Goal: Information Seeking & Learning: Learn about a topic

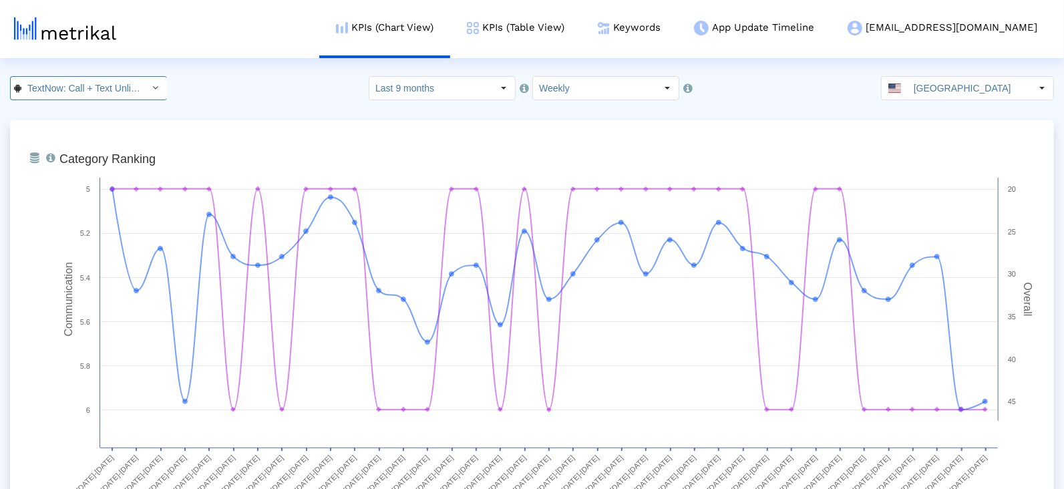
scroll to position [0, 170]
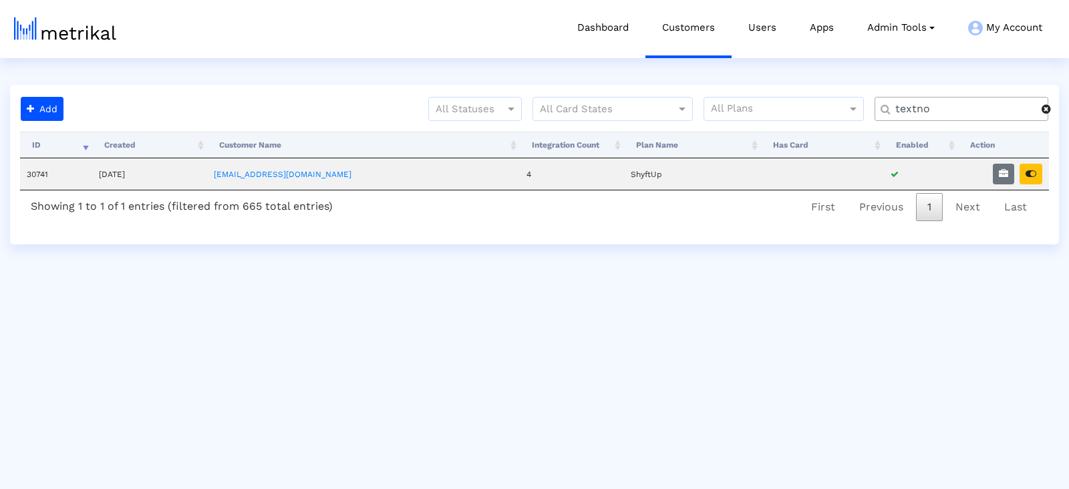
click at [932, 118] on div "textno" at bounding box center [961, 109] width 174 height 24
click at [926, 104] on input "textno" at bounding box center [964, 109] width 156 height 14
type input "investing"
click at [995, 178] on button "button" at bounding box center [1002, 174] width 21 height 21
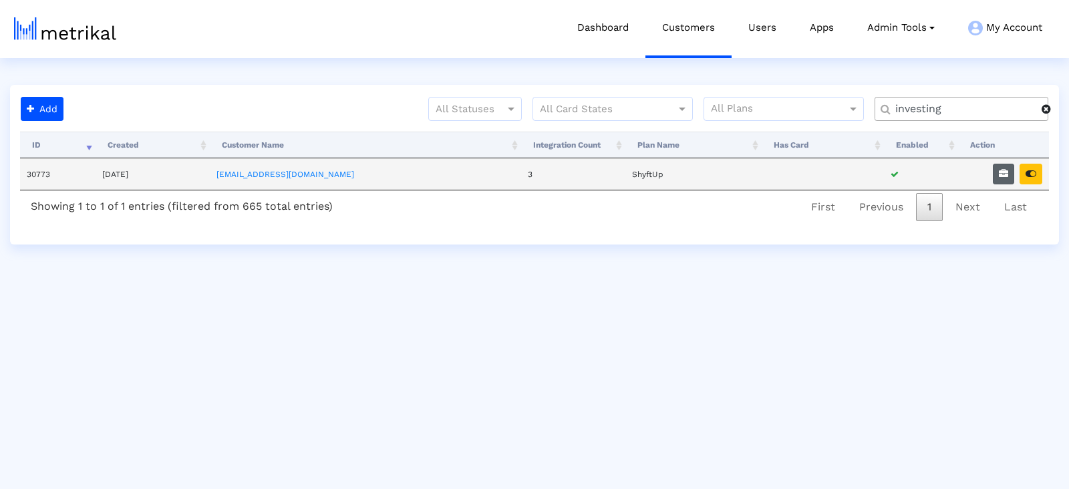
select select "1: 1"
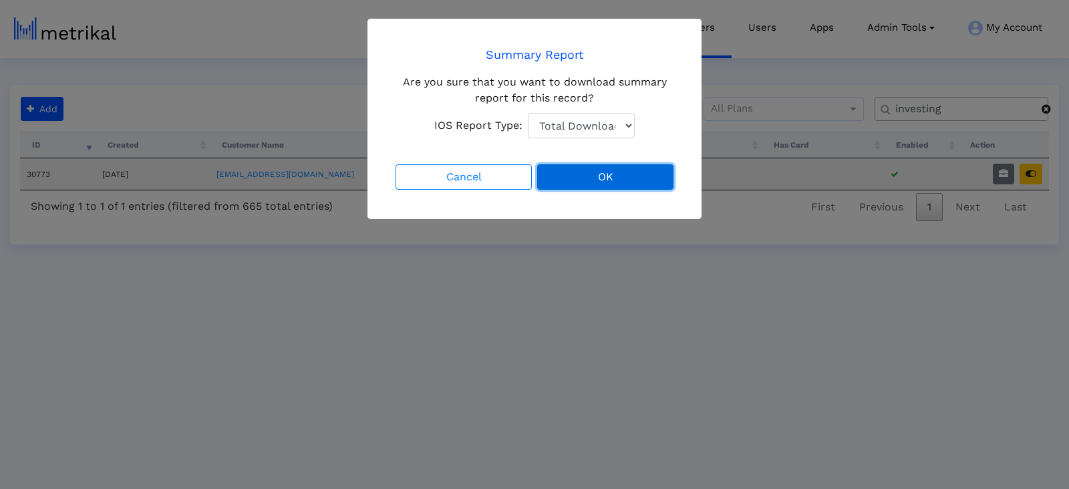
click at [611, 173] on button "OK" at bounding box center [605, 176] width 136 height 25
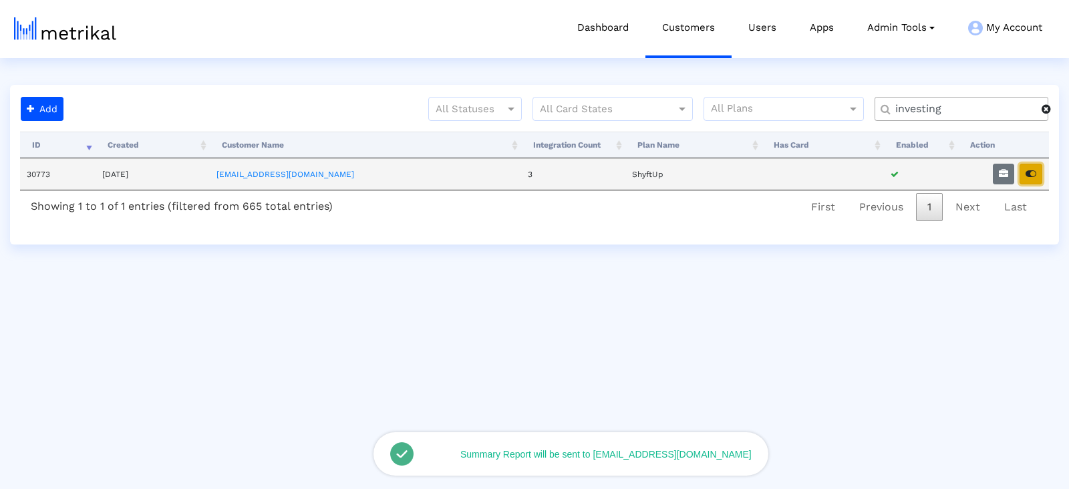
click at [1037, 169] on button "button" at bounding box center [1030, 174] width 23 height 21
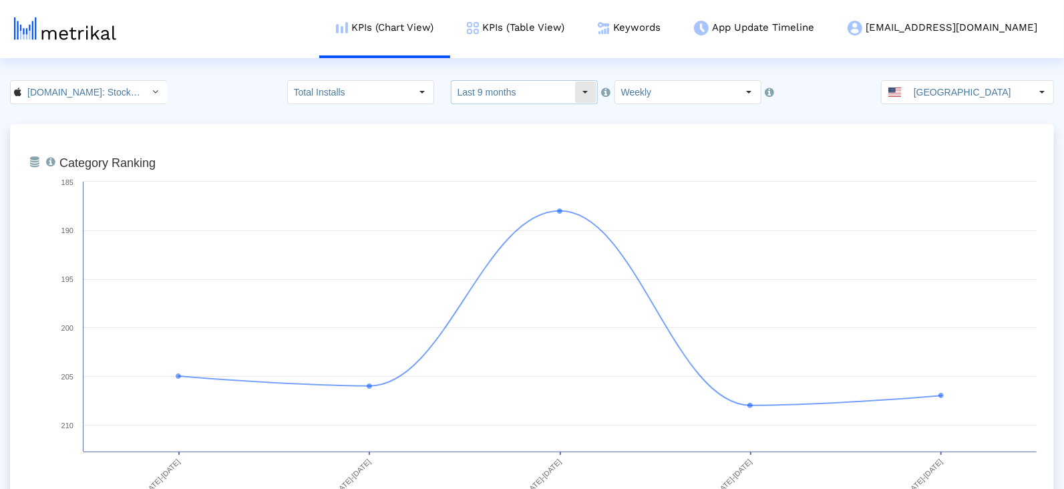
click at [515, 97] on input "Last 9 months" at bounding box center [512, 92] width 123 height 23
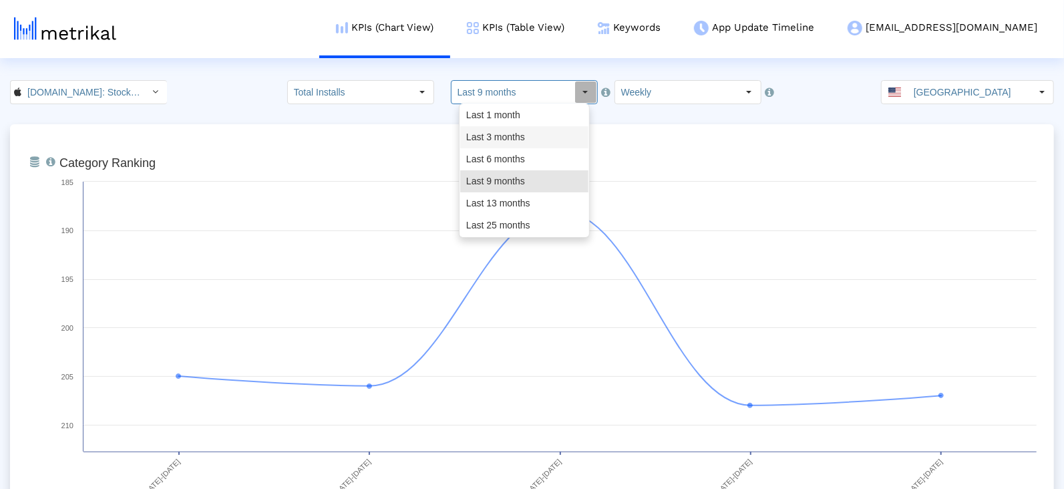
click at [502, 143] on div "Last 3 months" at bounding box center [524, 137] width 128 height 22
type input "Last 3 months"
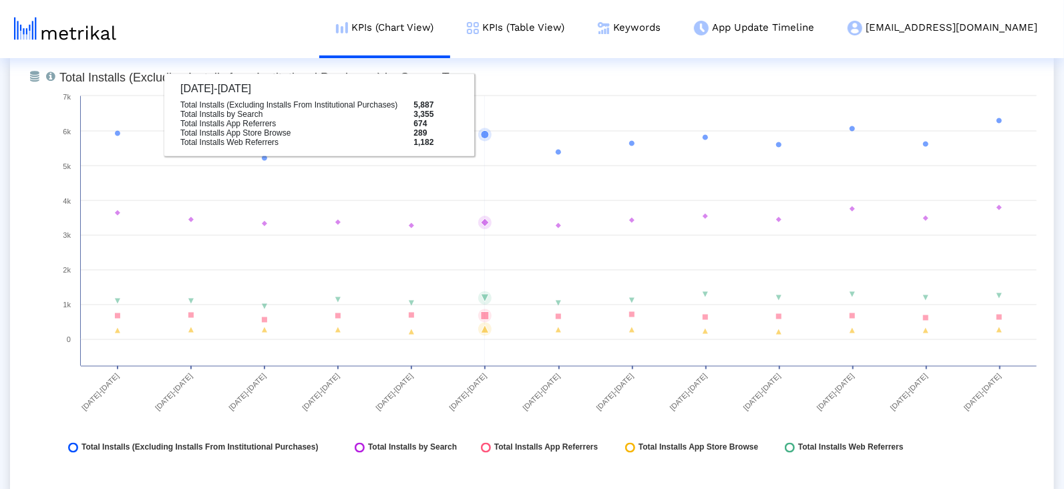
scroll to position [1376, 0]
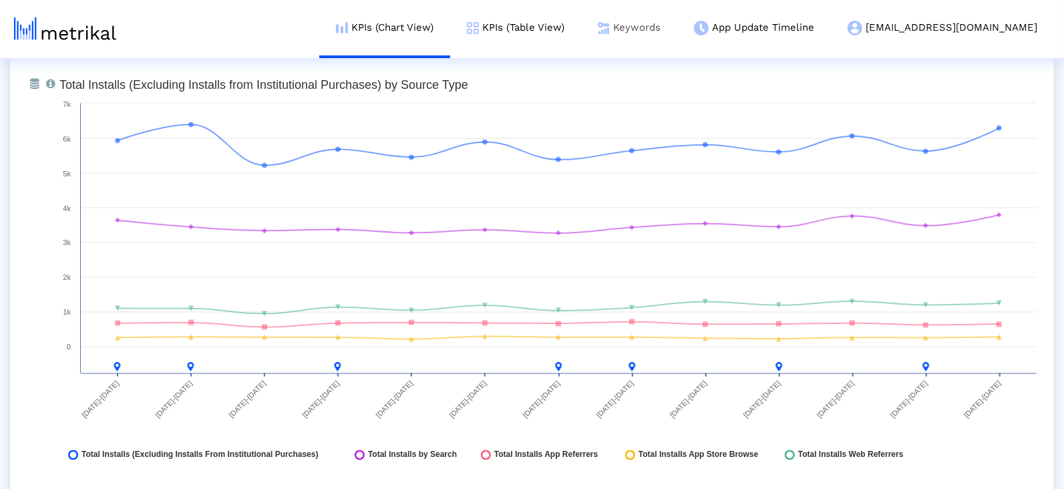
click at [677, 26] on link "Keywords" at bounding box center [629, 27] width 96 height 55
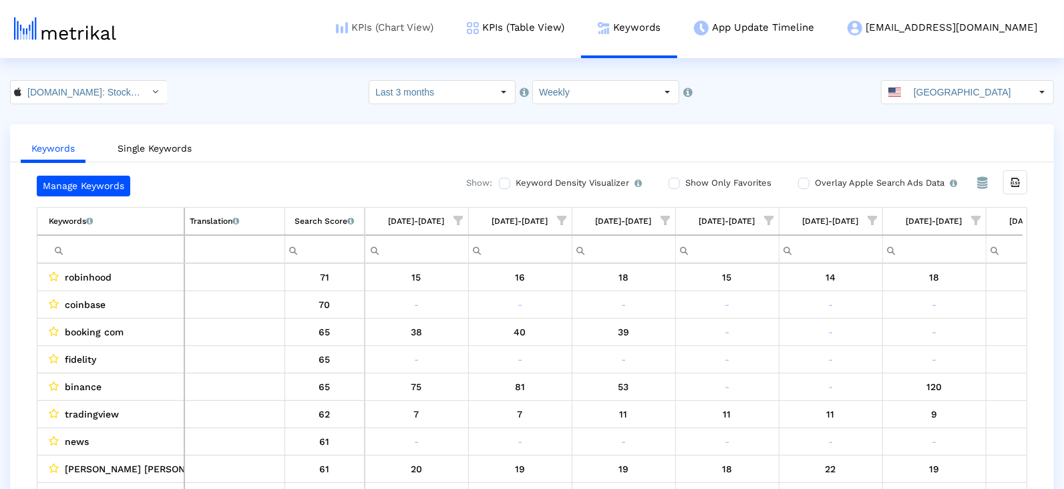
scroll to position [0, 687]
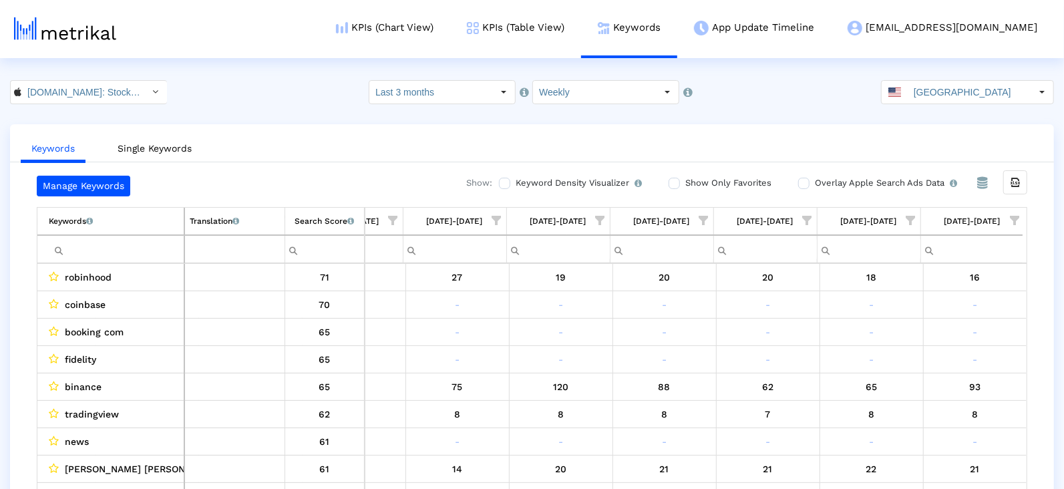
click at [152, 254] on input "Filter cell" at bounding box center [116, 249] width 135 height 22
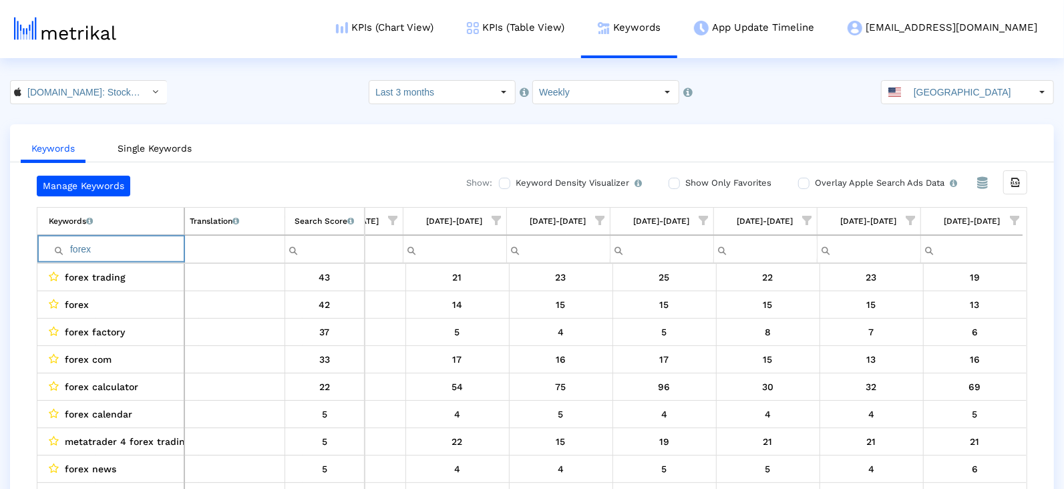
click at [1014, 224] on span "Show filter options for column '08/10/25-08/16/25'" at bounding box center [1014, 220] width 9 height 9
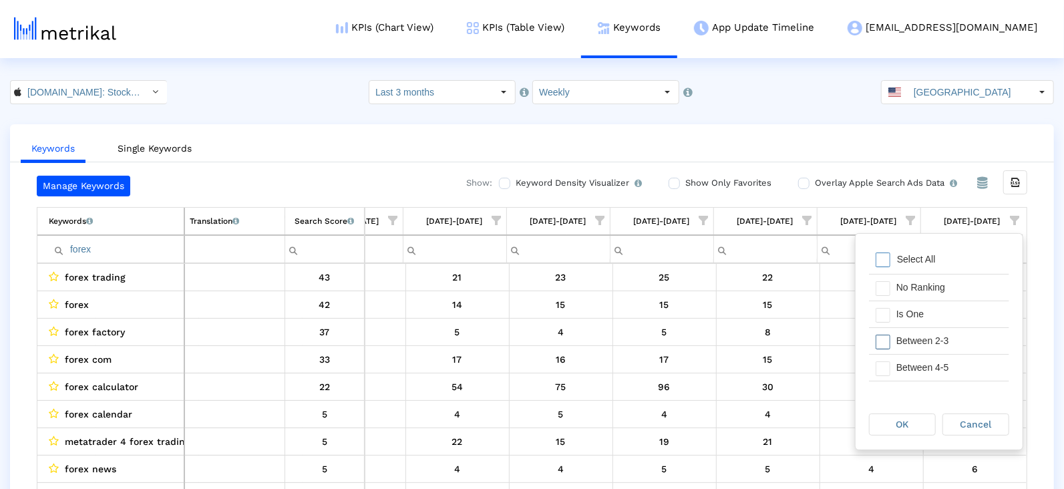
click at [930, 319] on div "Is One" at bounding box center [950, 314] width 120 height 26
click at [923, 355] on div "Between 4-5" at bounding box center [950, 368] width 120 height 26
click at [923, 347] on div "Between 2-3" at bounding box center [950, 341] width 120 height 26
click at [921, 373] on div "Between 6-10" at bounding box center [950, 373] width 120 height 26
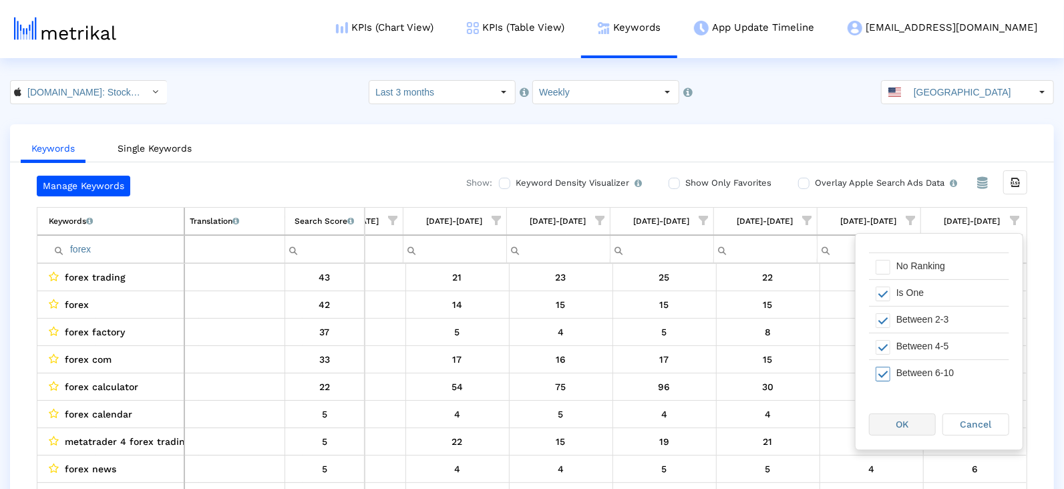
click at [902, 419] on span "OK" at bounding box center [902, 424] width 13 height 11
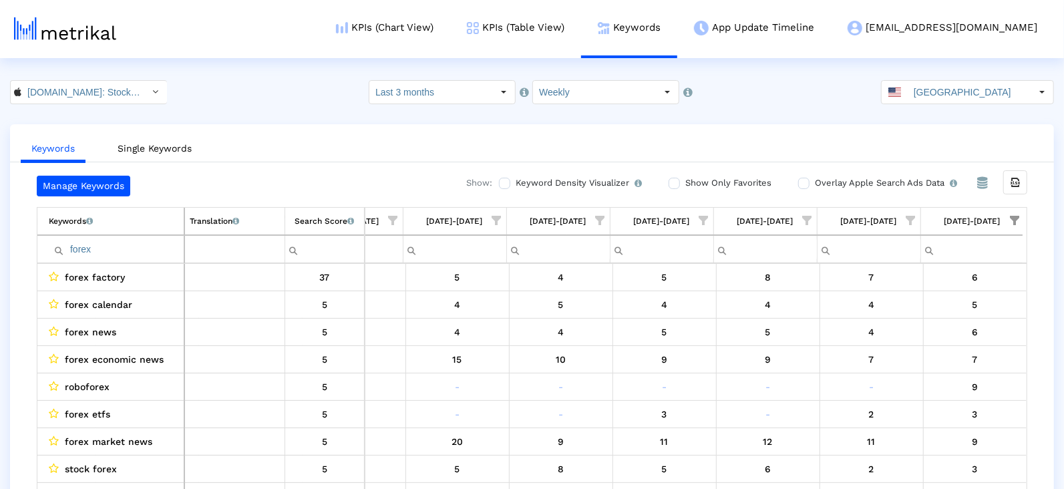
click at [141, 239] on input "forex" at bounding box center [116, 249] width 135 height 22
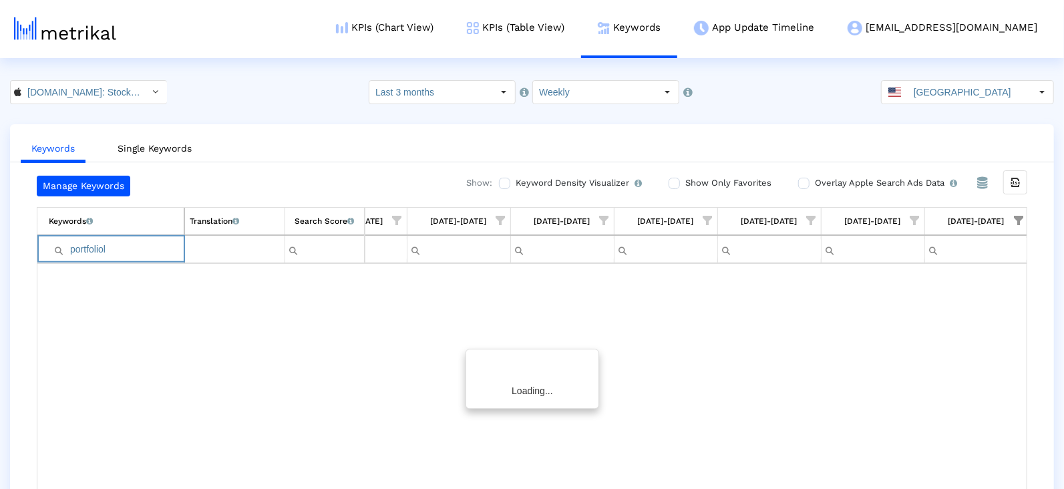
type input "portfolio"
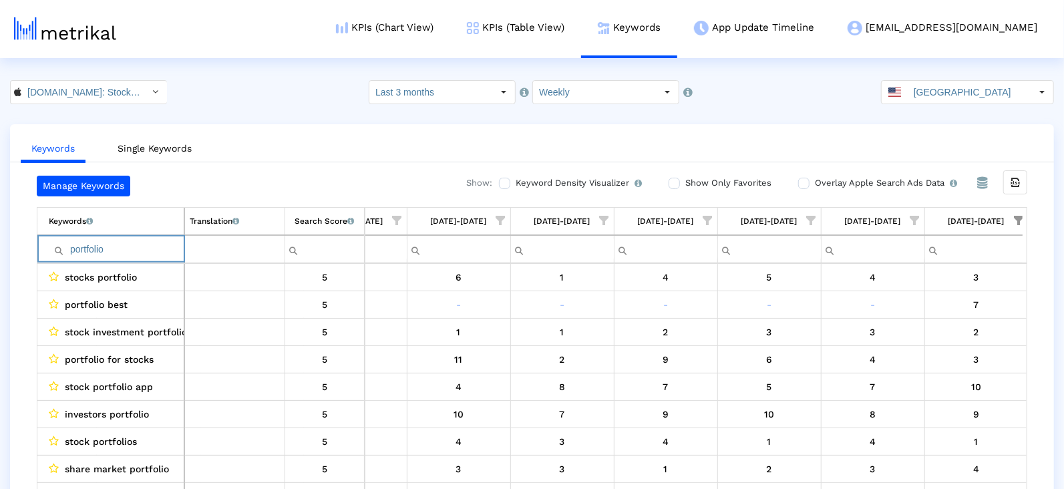
click at [137, 248] on input "portfolio" at bounding box center [116, 249] width 135 height 22
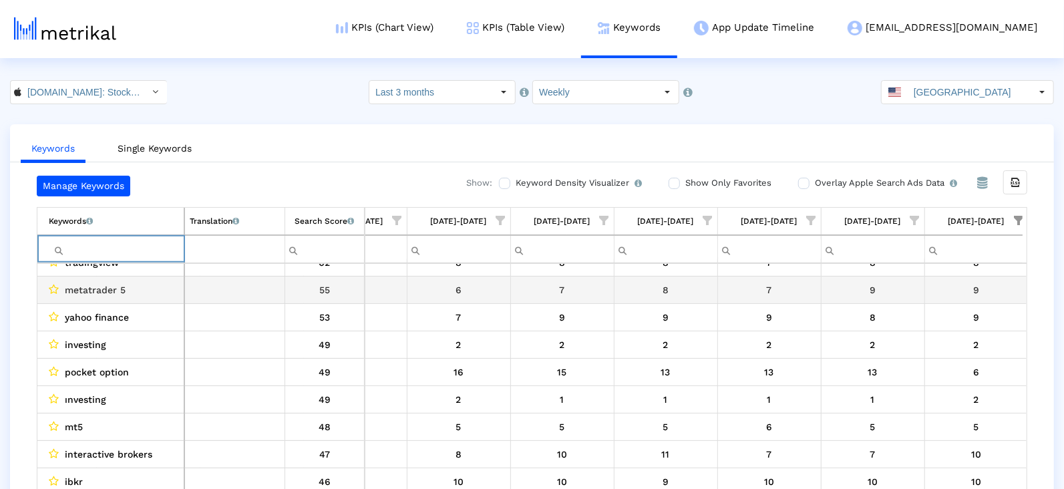
scroll to position [17, 0]
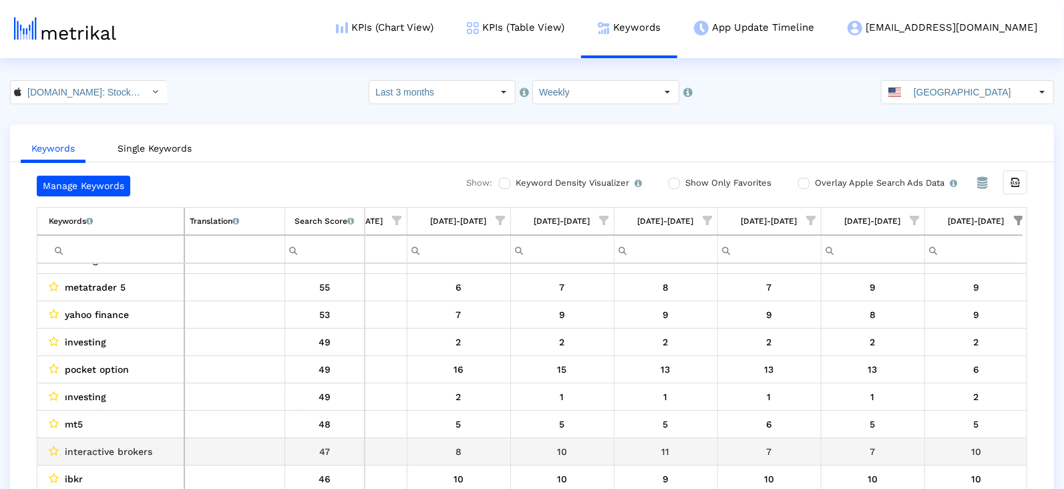
click at [144, 443] on span "interactive brokers" at bounding box center [108, 451] width 87 height 17
copy span "interactive brokers"
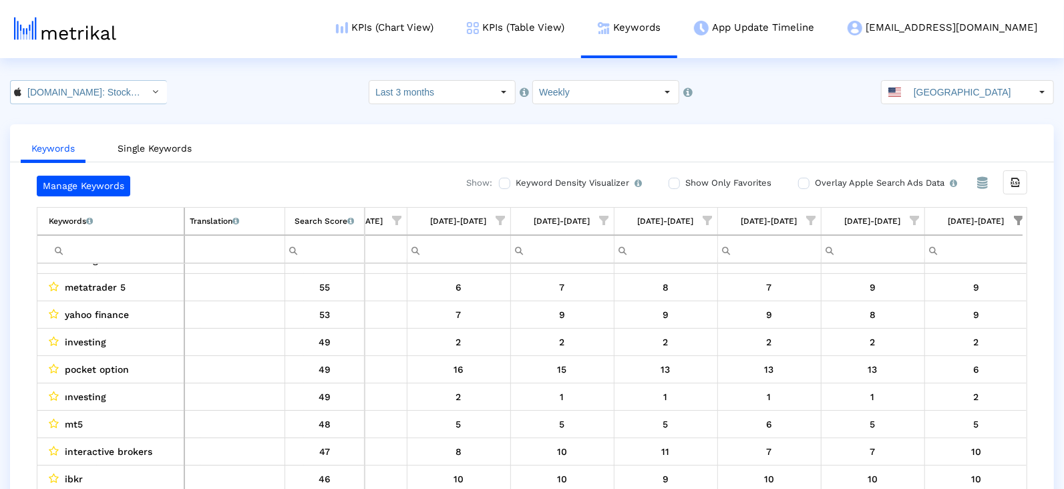
click at [118, 81] on input "[DOMAIN_NAME]: Stock Market < 909998122 >" at bounding box center [81, 92] width 120 height 23
click at [118, 127] on div "[DOMAIN_NAME]: Stock Market <com.fusionmedia.investing>" at bounding box center [80, 137] width 138 height 22
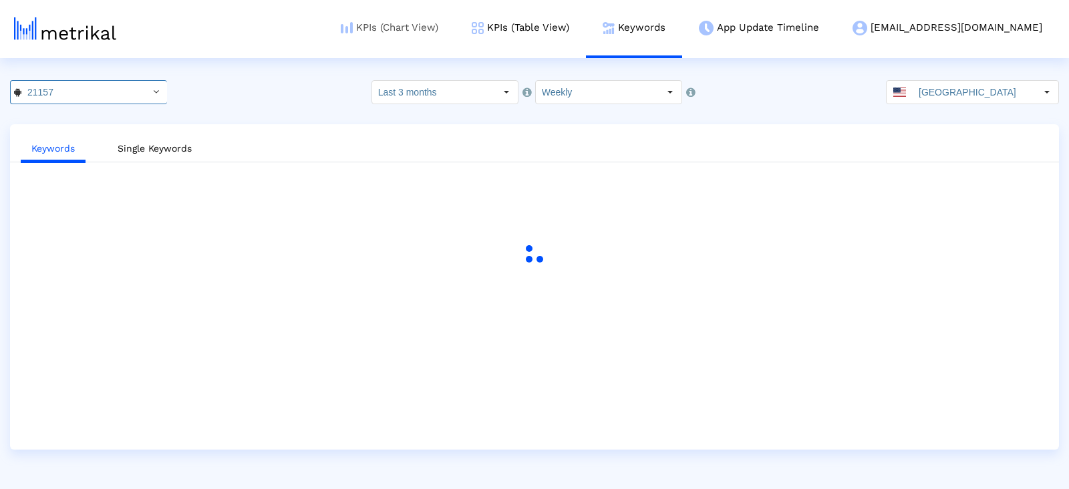
click at [455, 21] on link "KPIs (Chart View)" at bounding box center [389, 27] width 131 height 55
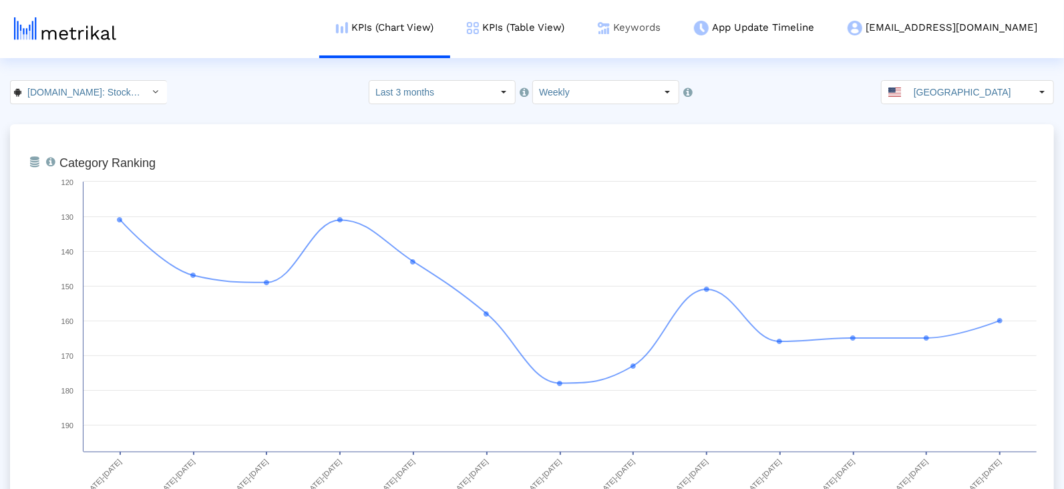
click at [673, 29] on link "Keywords" at bounding box center [629, 27] width 96 height 55
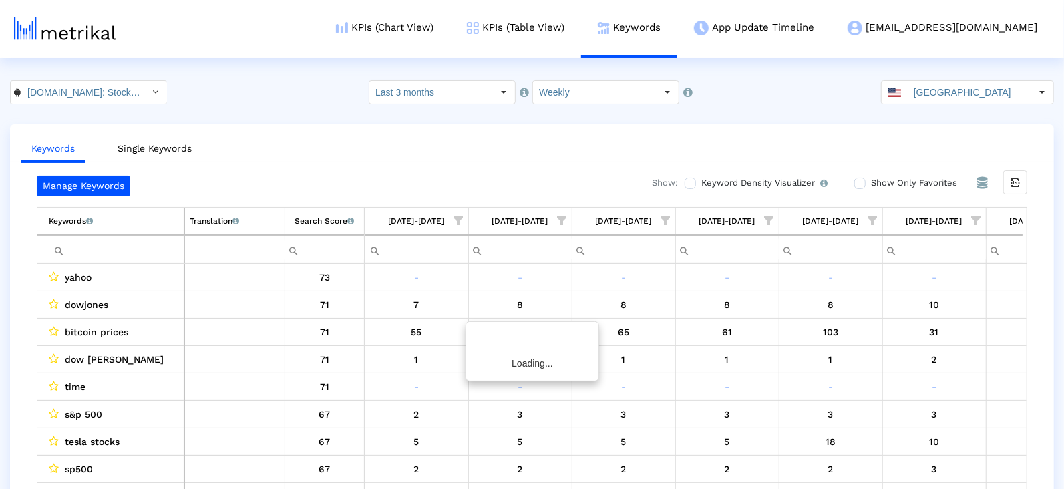
scroll to position [0, 687]
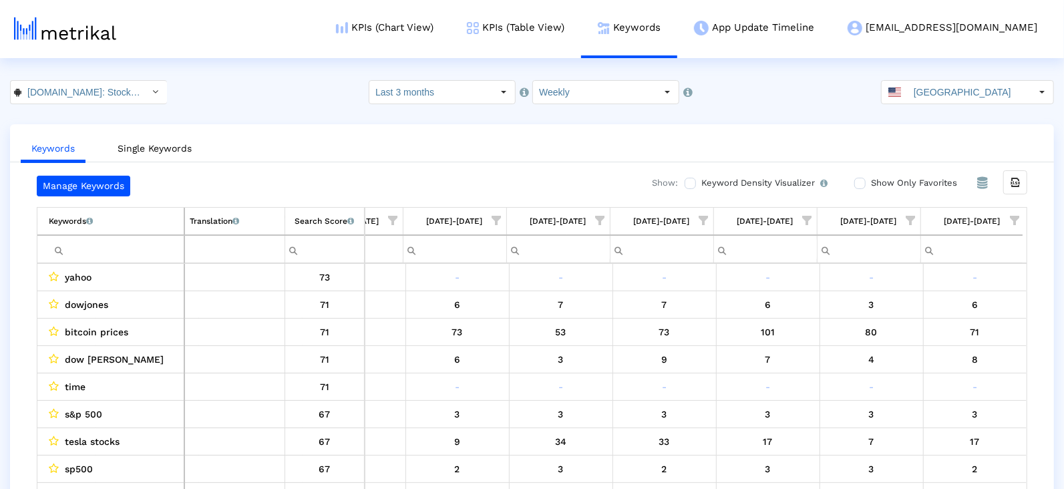
click at [1010, 217] on span "Show filter options for column '08/10/25-08/16/25'" at bounding box center [1014, 220] width 9 height 9
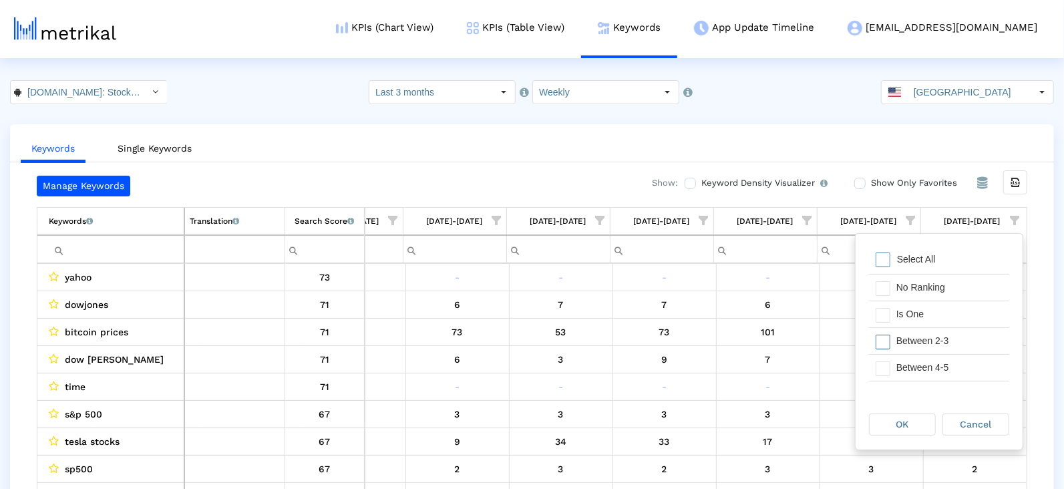
click at [918, 321] on div "Is One" at bounding box center [950, 314] width 120 height 26
click at [923, 334] on div "Between 2-3" at bounding box center [950, 341] width 120 height 26
click at [924, 351] on div "Between 2-3" at bounding box center [950, 341] width 120 height 26
click at [924, 359] on div "Between 4-5" at bounding box center [950, 368] width 120 height 26
click at [920, 341] on div "Between 2-3" at bounding box center [950, 341] width 120 height 26
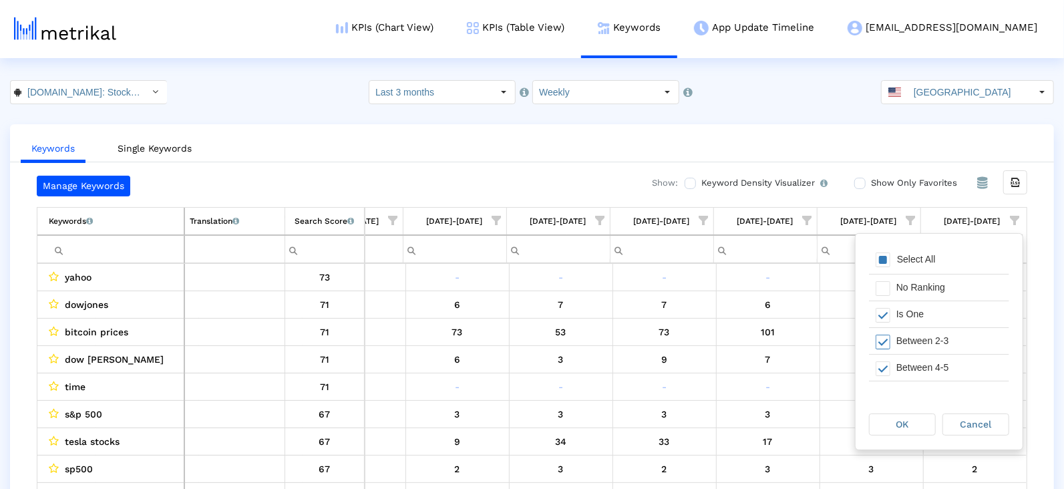
scroll to position [47, 0]
click at [918, 340] on div "Between 6-10" at bounding box center [950, 348] width 120 height 26
click at [918, 414] on div "OK" at bounding box center [902, 424] width 65 height 21
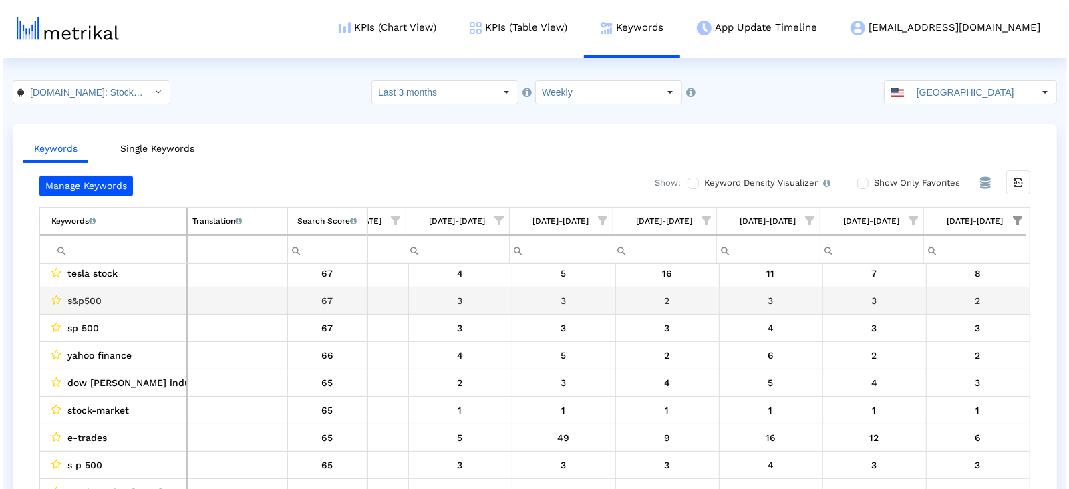
scroll to position [112, 0]
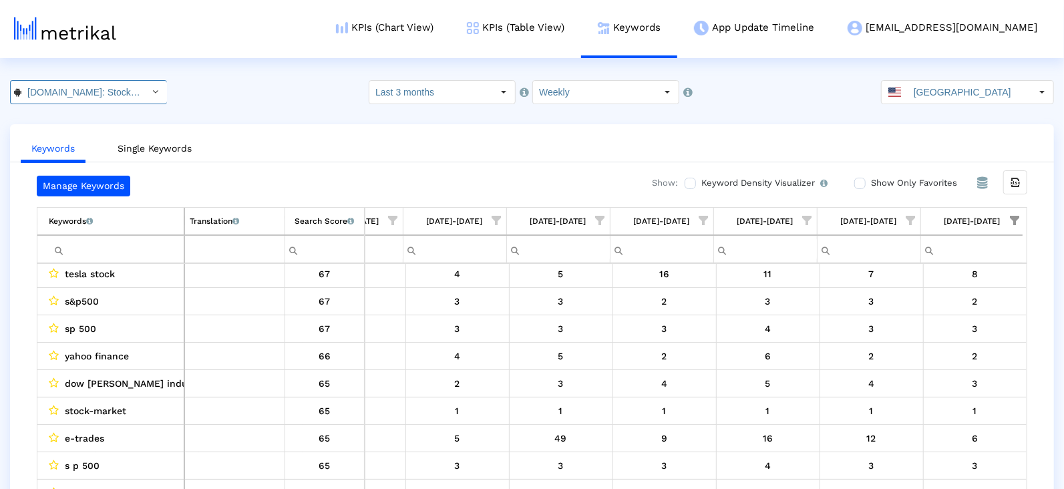
click at [92, 89] on input "[DOMAIN_NAME]: Stock Market < com.fusionmedia.investing >" at bounding box center [81, 92] width 120 height 23
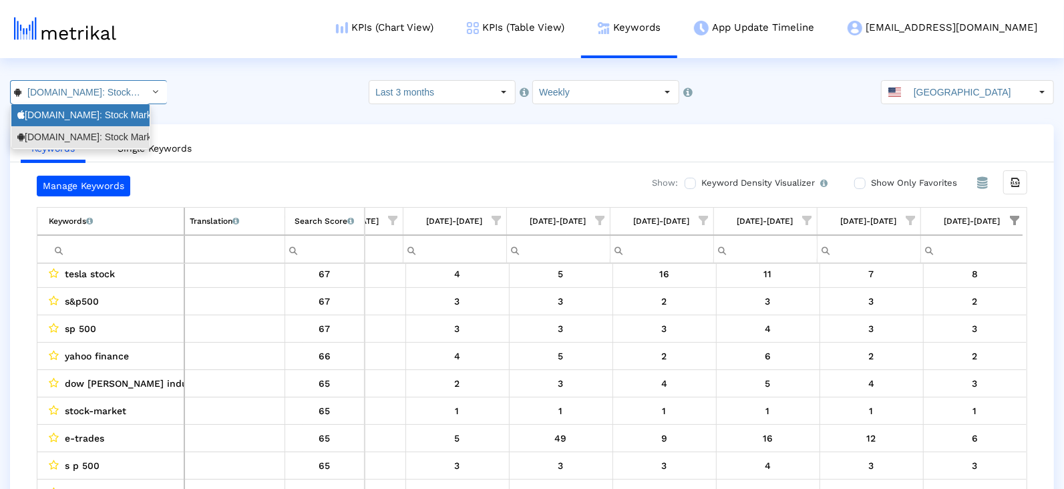
click at [97, 122] on div "[DOMAIN_NAME]: Stock Market <909998122>" at bounding box center [80, 115] width 138 height 22
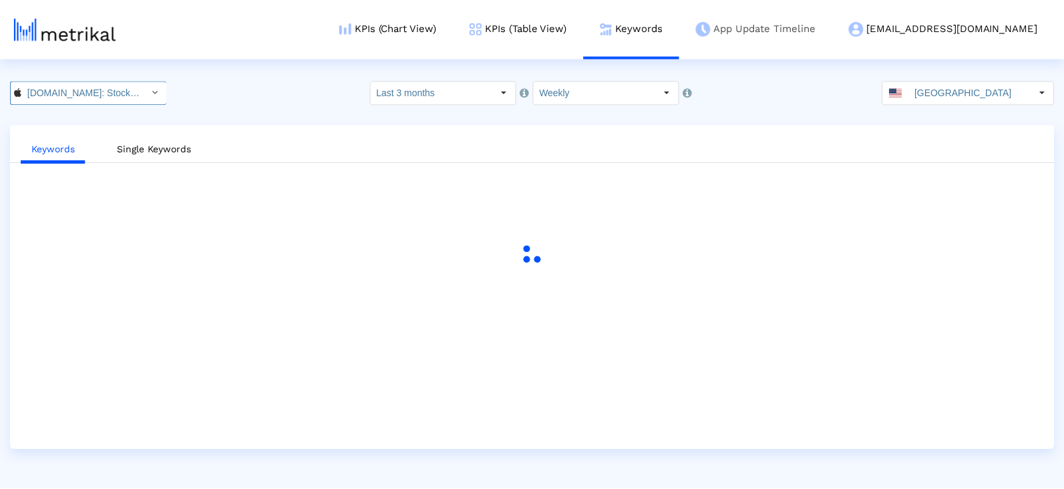
scroll to position [0, 87]
click at [934, 97] on input "[GEOGRAPHIC_DATA]" at bounding box center [973, 92] width 123 height 23
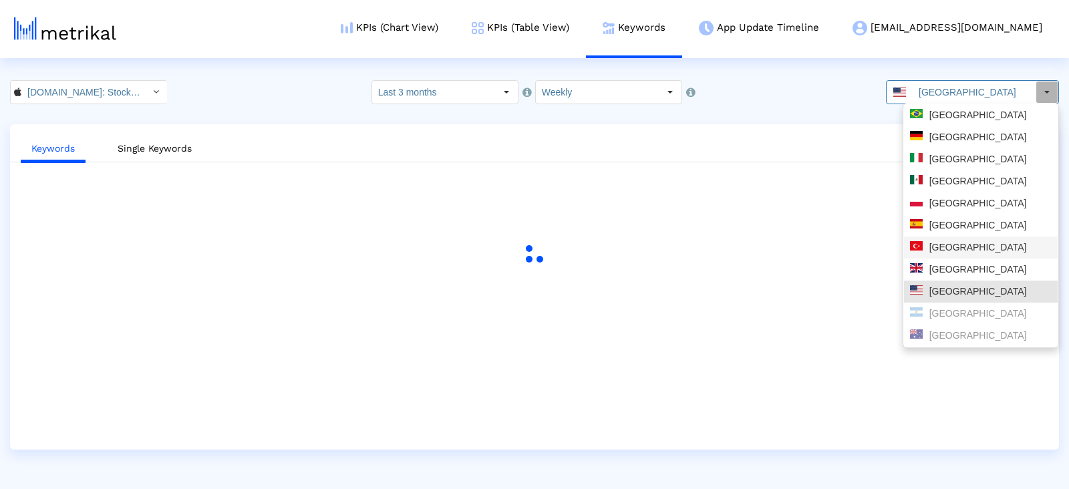
click at [936, 249] on div "[GEOGRAPHIC_DATA]" at bounding box center [981, 247] width 142 height 13
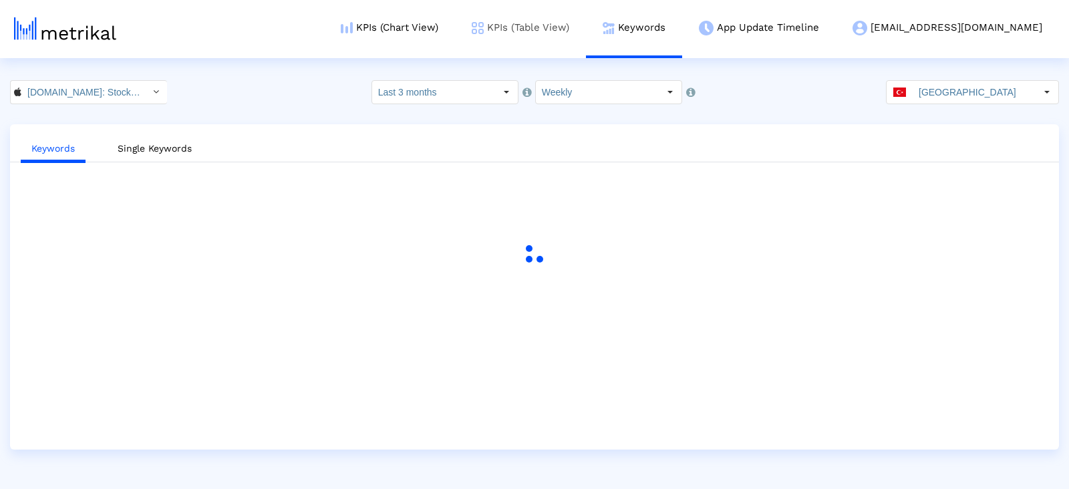
click at [566, 23] on link "KPIs (Table View)" at bounding box center [520, 27] width 131 height 55
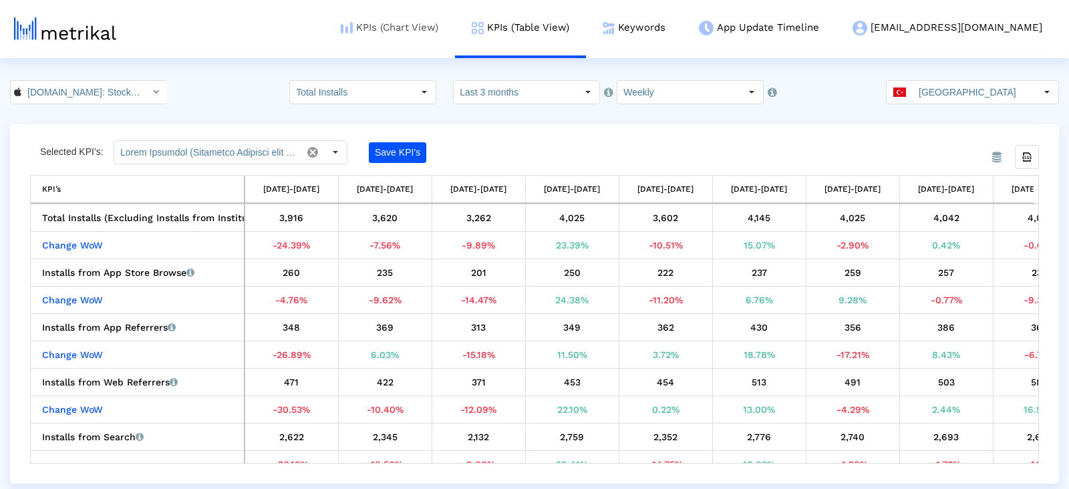
click at [455, 33] on link "KPIs (Chart View)" at bounding box center [389, 27] width 131 height 55
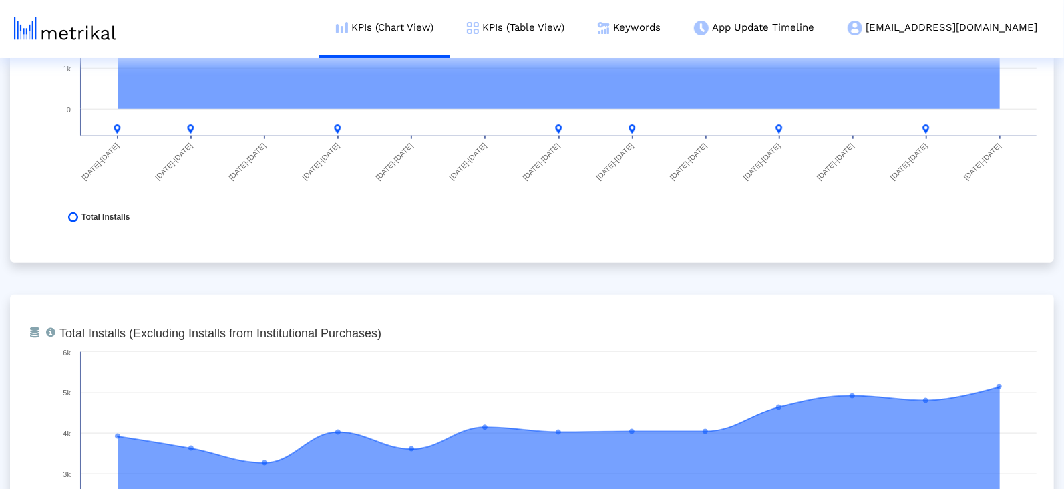
scroll to position [707, 0]
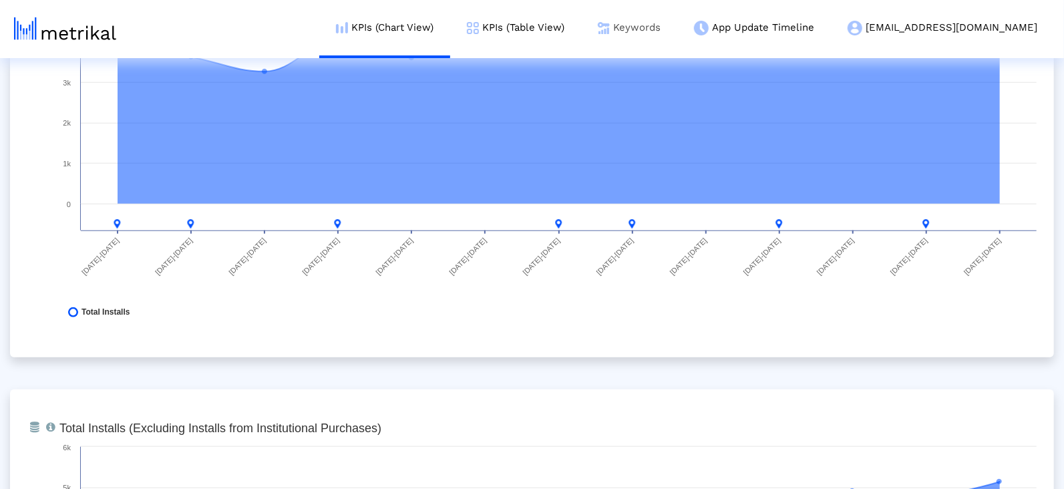
click at [677, 27] on link "Keywords" at bounding box center [629, 27] width 96 height 55
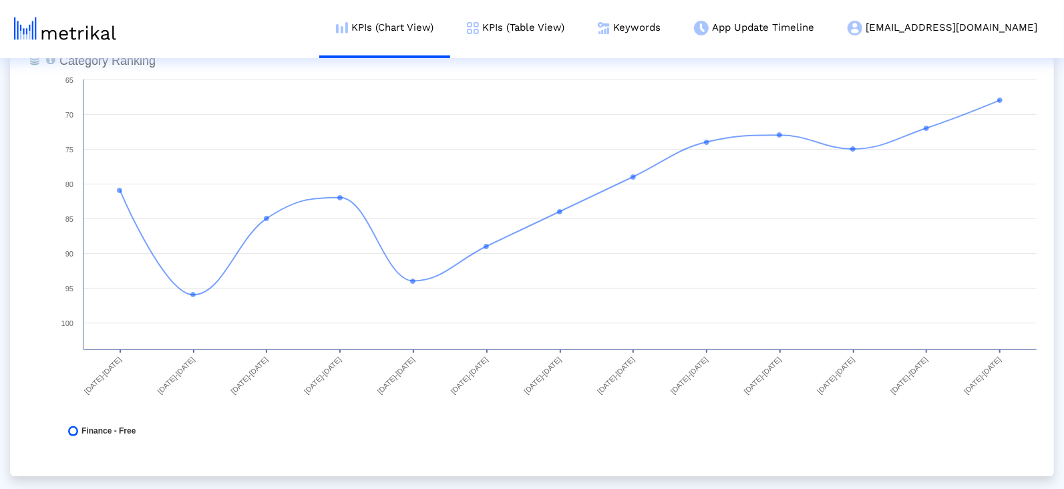
scroll to position [0, 0]
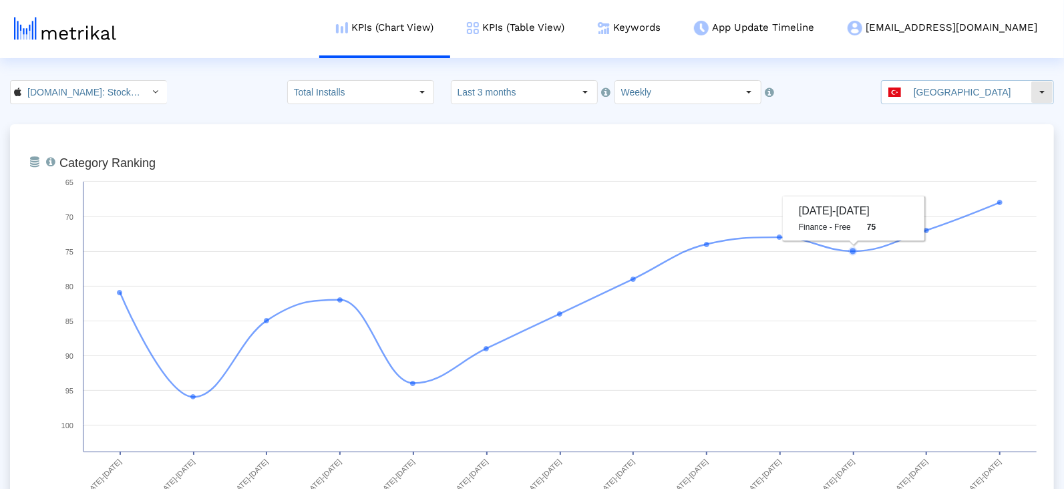
click at [924, 93] on input "[GEOGRAPHIC_DATA]" at bounding box center [969, 92] width 123 height 23
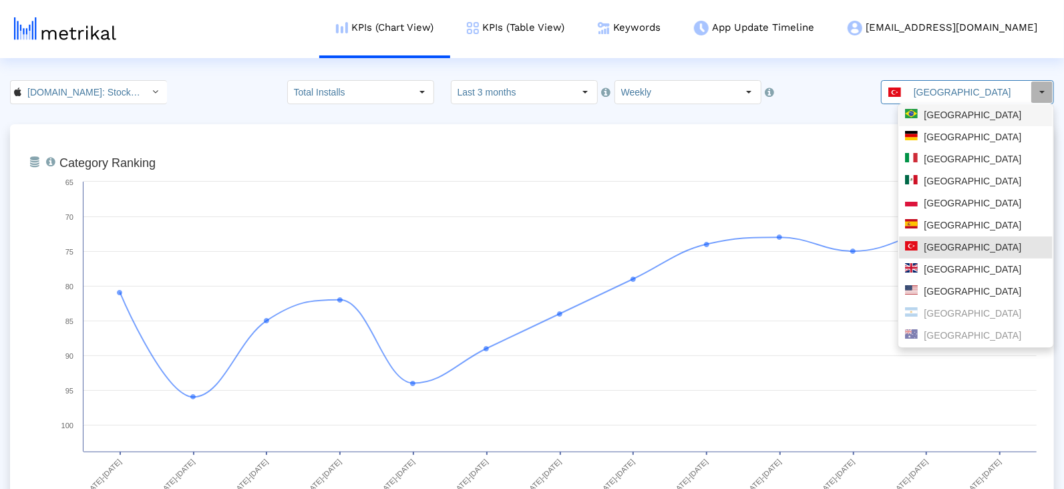
click at [920, 116] on div "[GEOGRAPHIC_DATA]" at bounding box center [976, 115] width 142 height 13
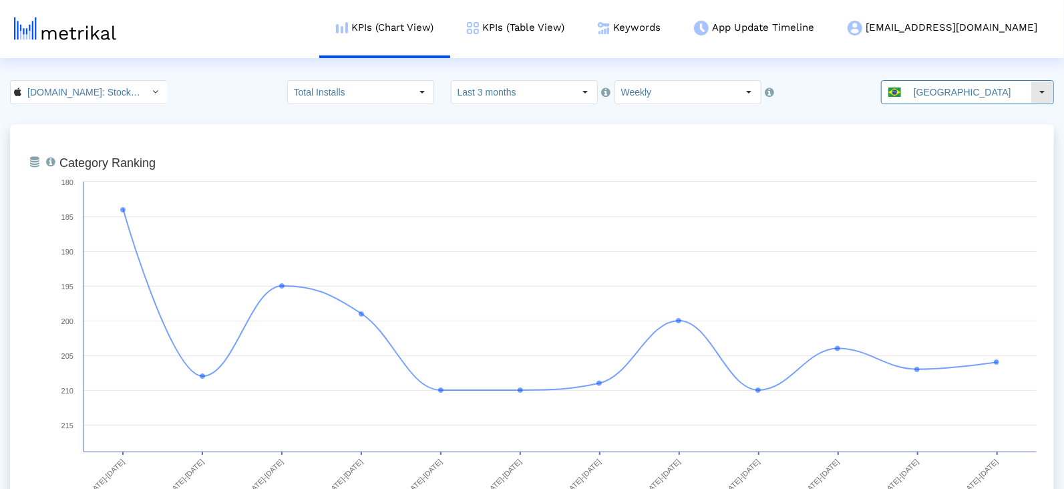
click at [901, 93] on span at bounding box center [894, 91] width 13 height 9
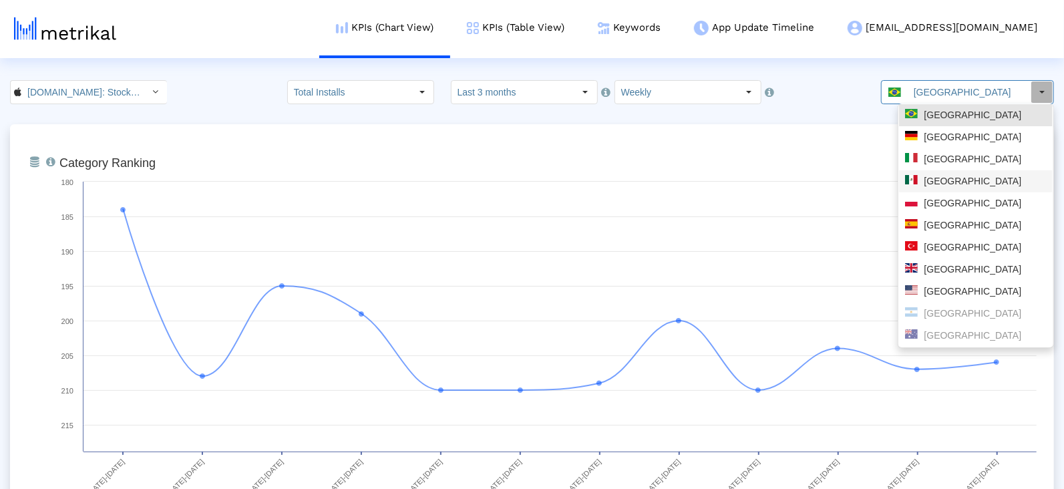
click at [935, 184] on div "[GEOGRAPHIC_DATA]" at bounding box center [976, 181] width 142 height 13
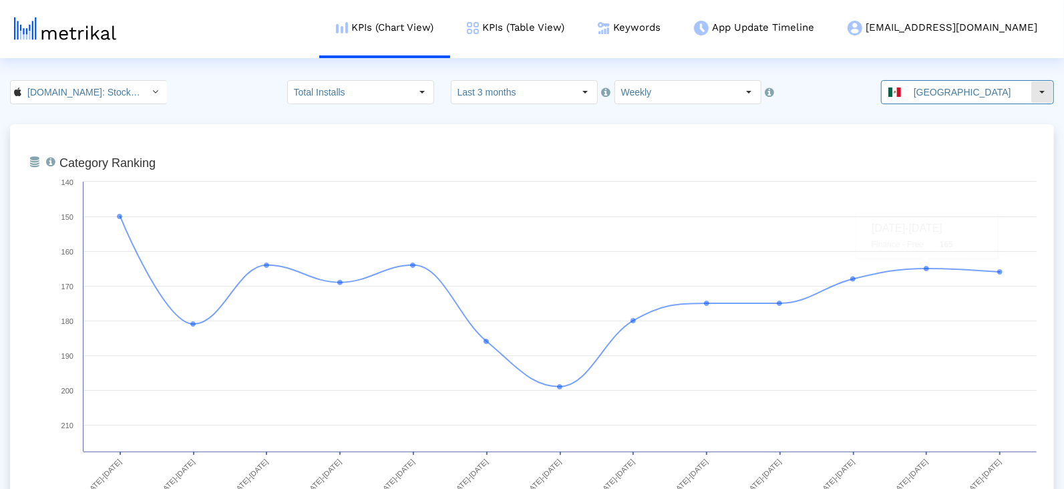
click at [901, 87] on span at bounding box center [894, 91] width 13 height 9
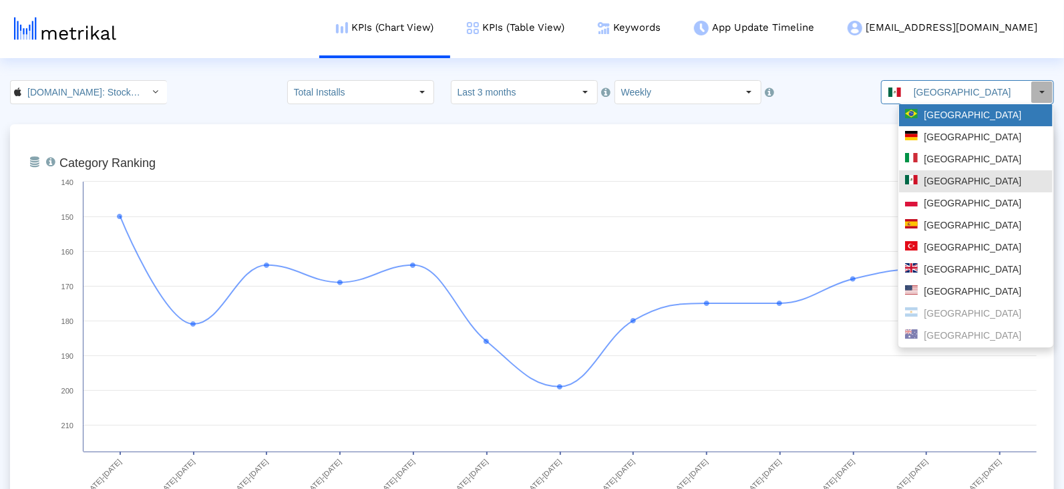
click at [929, 118] on div "[GEOGRAPHIC_DATA]" at bounding box center [976, 115] width 142 height 13
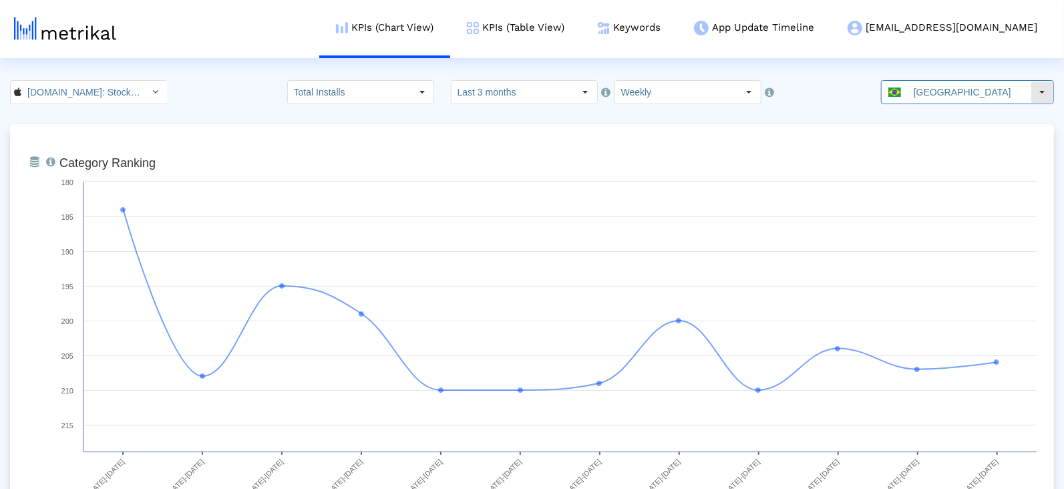
click at [992, 86] on input "[GEOGRAPHIC_DATA]" at bounding box center [969, 92] width 123 height 23
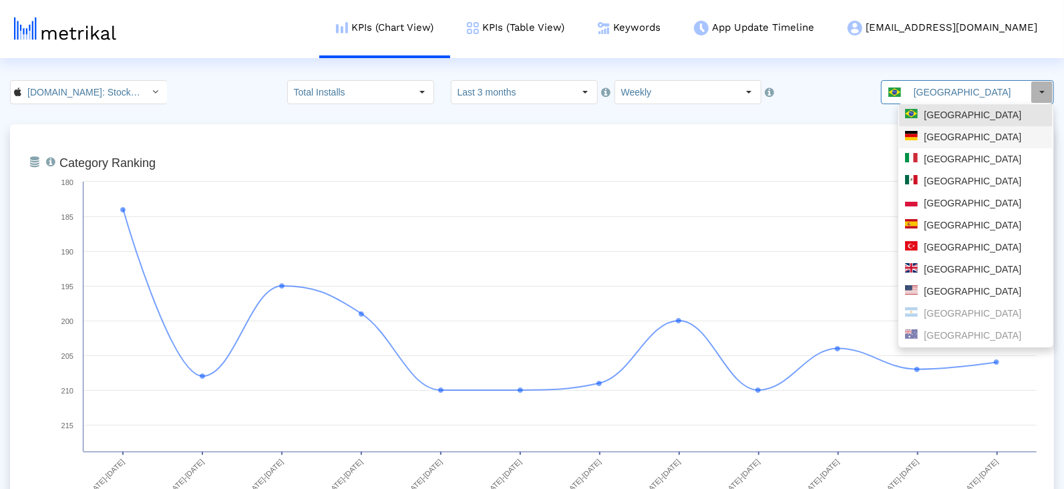
click at [950, 137] on div "[GEOGRAPHIC_DATA]" at bounding box center [976, 137] width 142 height 13
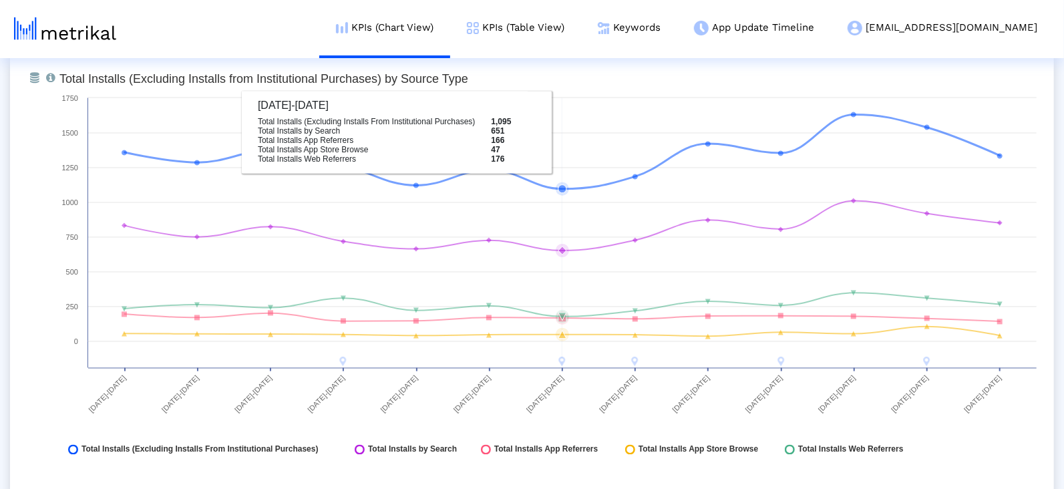
scroll to position [1534, 0]
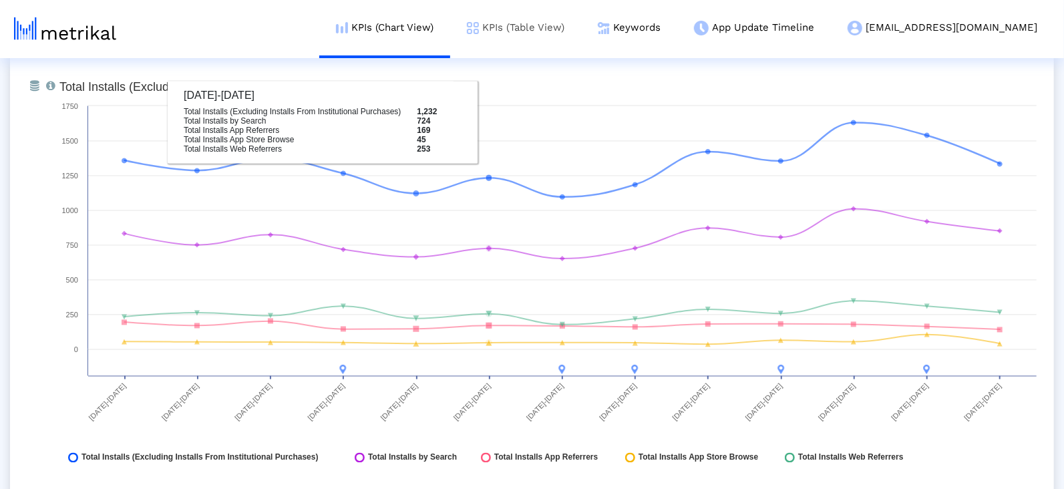
click at [479, 23] on img at bounding box center [473, 28] width 12 height 12
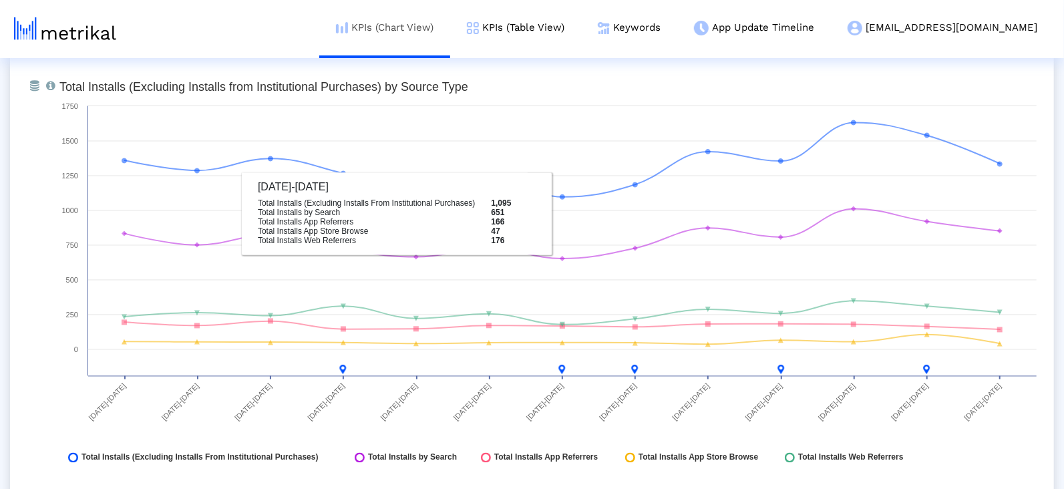
click at [423, 19] on link "KPIs (Chart View)" at bounding box center [384, 27] width 131 height 55
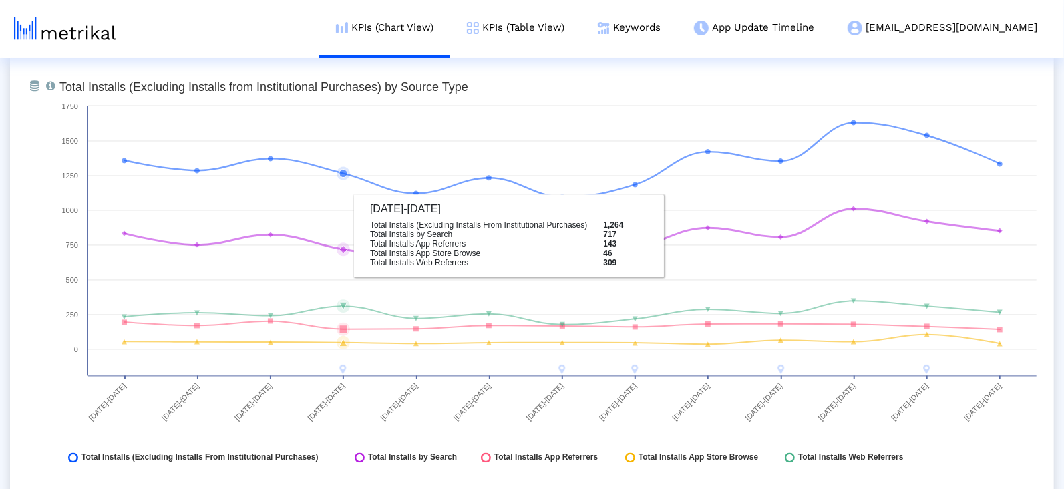
scroll to position [0, 0]
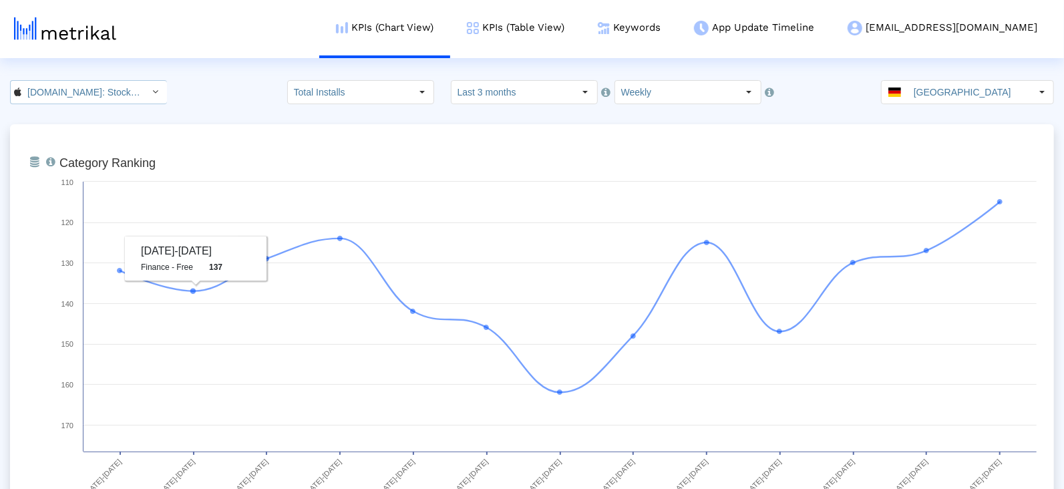
click at [67, 93] on input "[DOMAIN_NAME]: Stock Market < 909998122 >" at bounding box center [81, 92] width 120 height 23
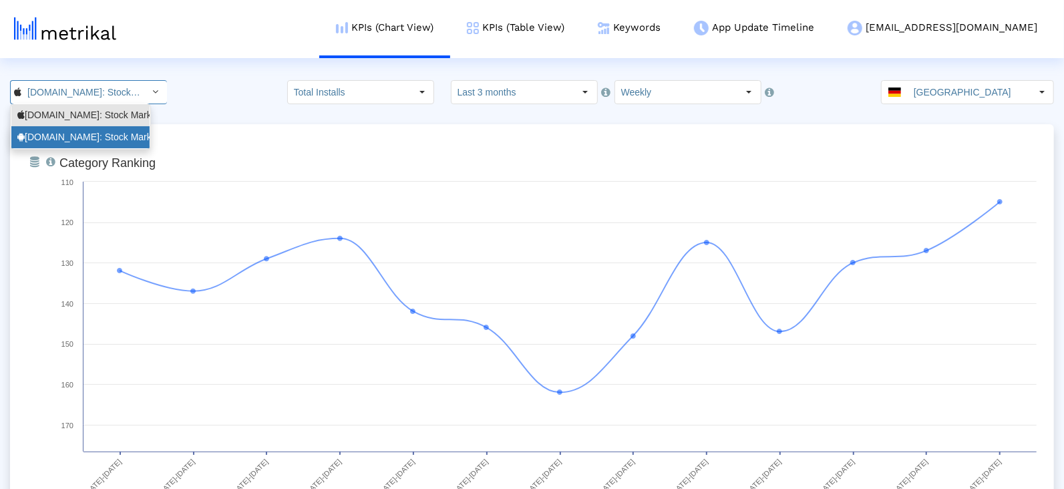
click at [73, 134] on div "[DOMAIN_NAME]: Stock Market <com.fusionmedia.investing>" at bounding box center [80, 137] width 126 height 13
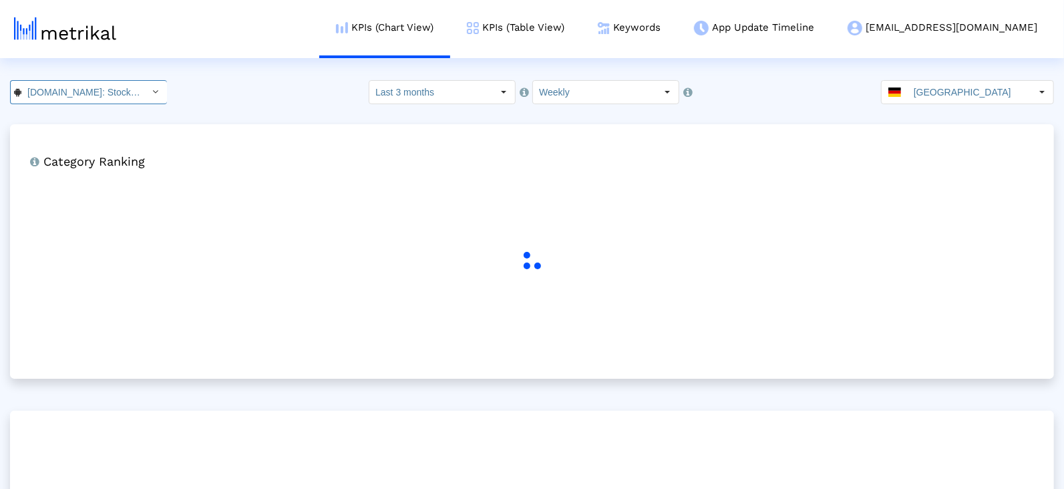
scroll to position [0, 152]
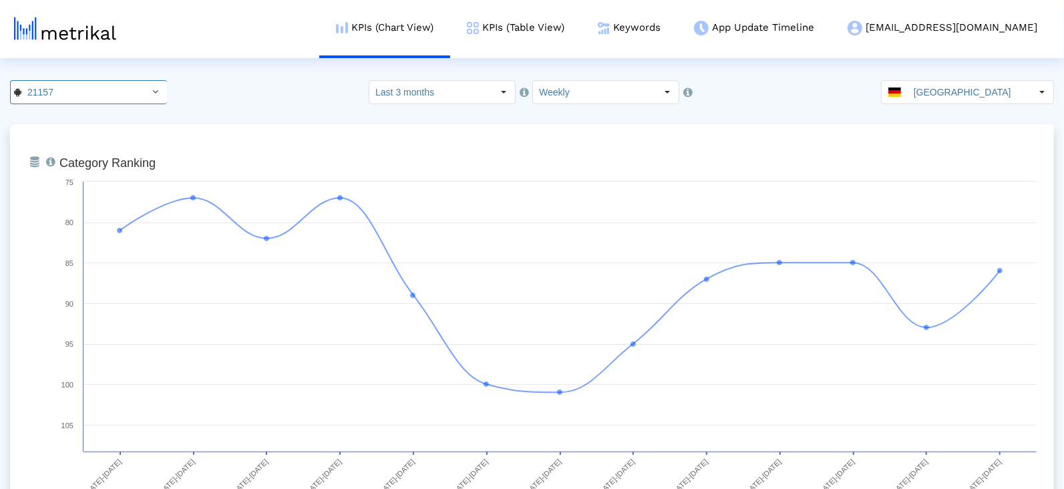
click at [980, 109] on crea-index "21157 Pull down to refresh... Release to refresh... Refreshing... Investing.com…" at bounding box center [532, 479] width 1064 height 799
click at [969, 92] on input "[GEOGRAPHIC_DATA]" at bounding box center [969, 92] width 123 height 23
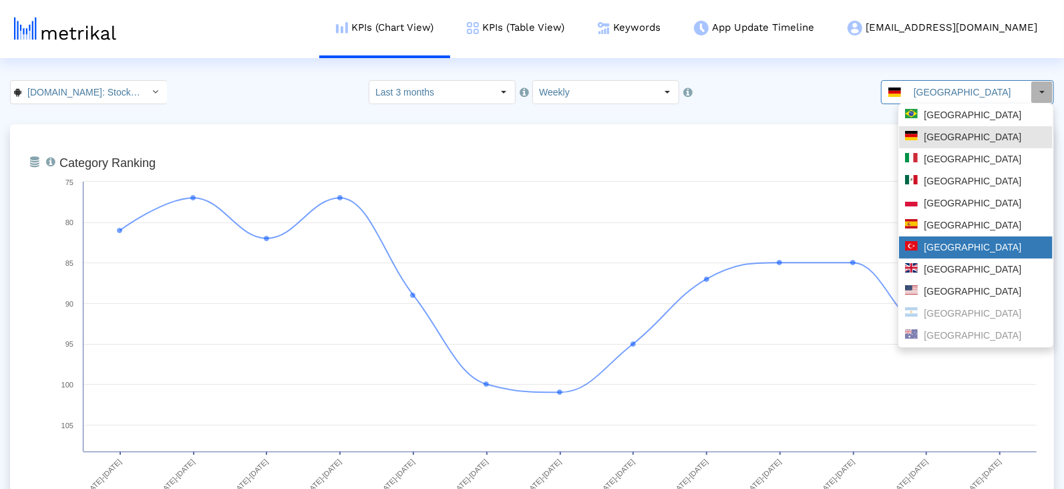
click at [952, 247] on div "[GEOGRAPHIC_DATA]" at bounding box center [976, 247] width 142 height 13
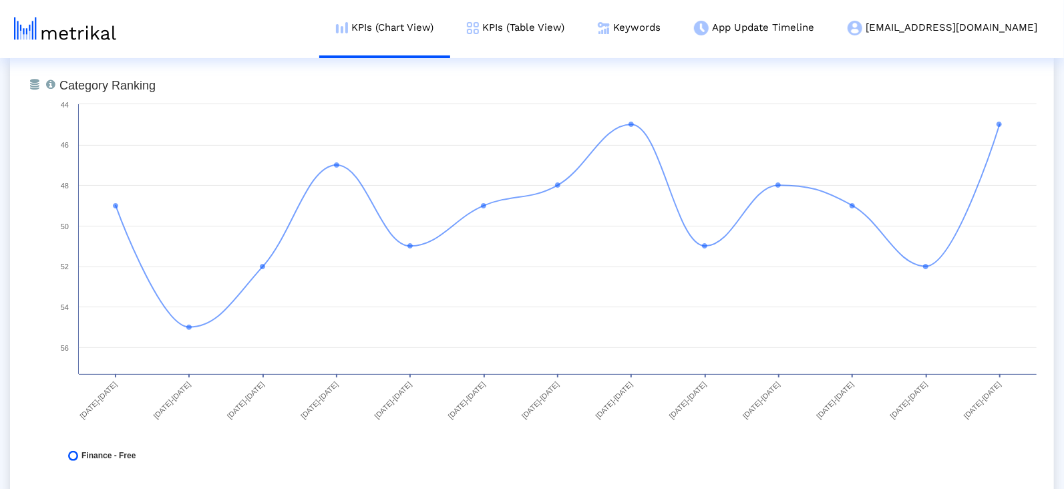
scroll to position [0, 0]
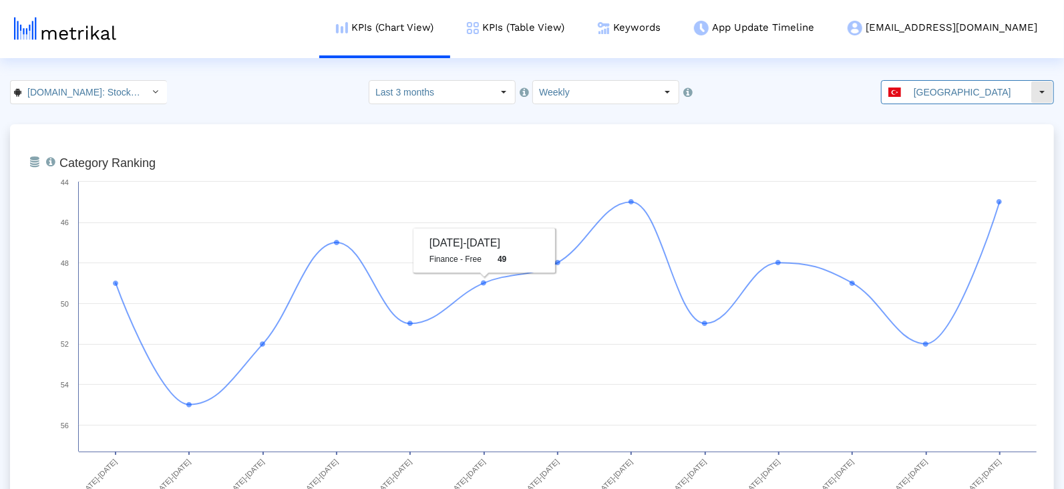
click at [984, 85] on input "[GEOGRAPHIC_DATA]" at bounding box center [969, 92] width 123 height 23
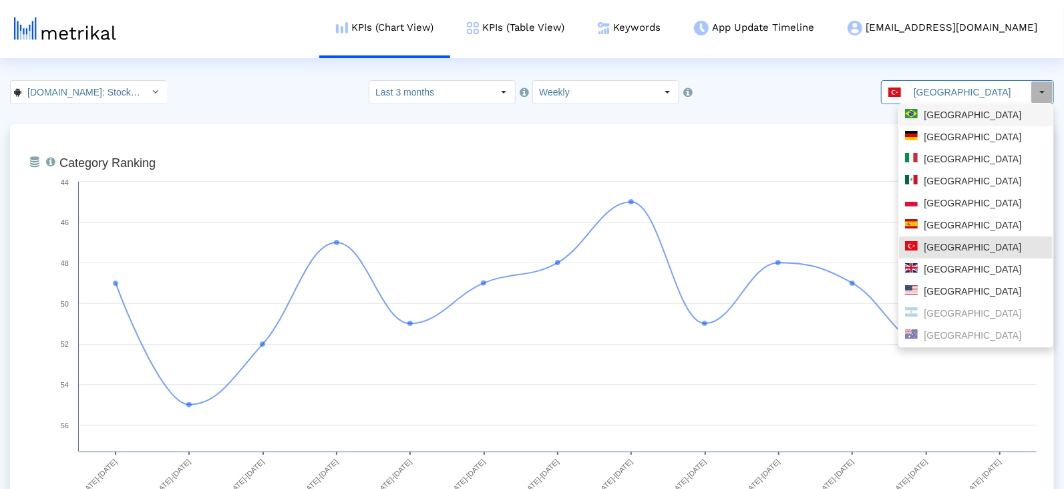
click at [946, 115] on div "[GEOGRAPHIC_DATA]" at bounding box center [976, 115] width 142 height 13
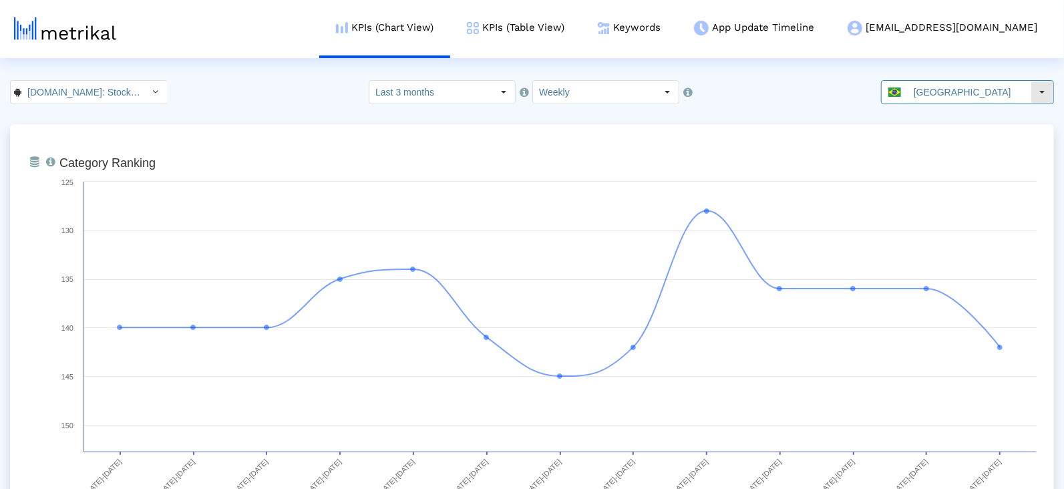
click at [938, 87] on input "[GEOGRAPHIC_DATA]" at bounding box center [969, 92] width 123 height 23
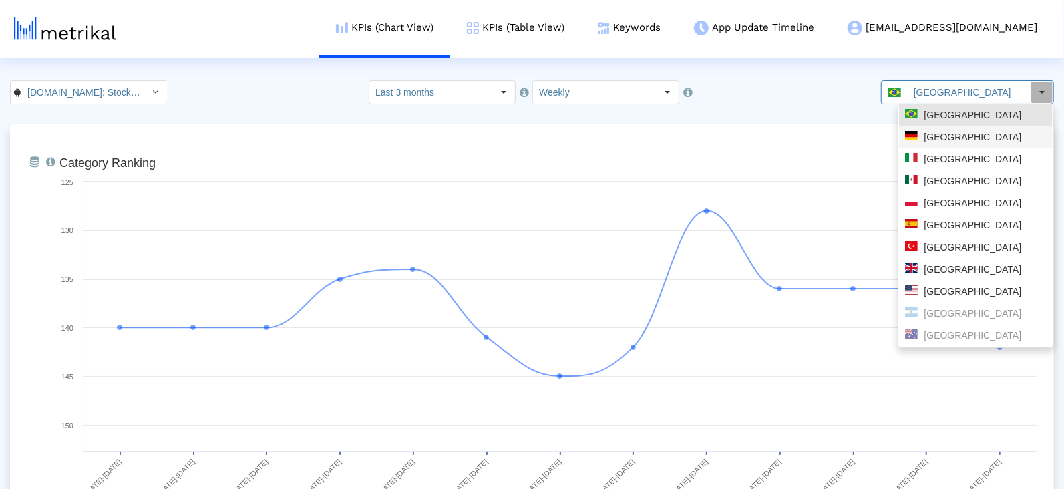
click at [937, 131] on div "[GEOGRAPHIC_DATA]" at bounding box center [976, 137] width 142 height 13
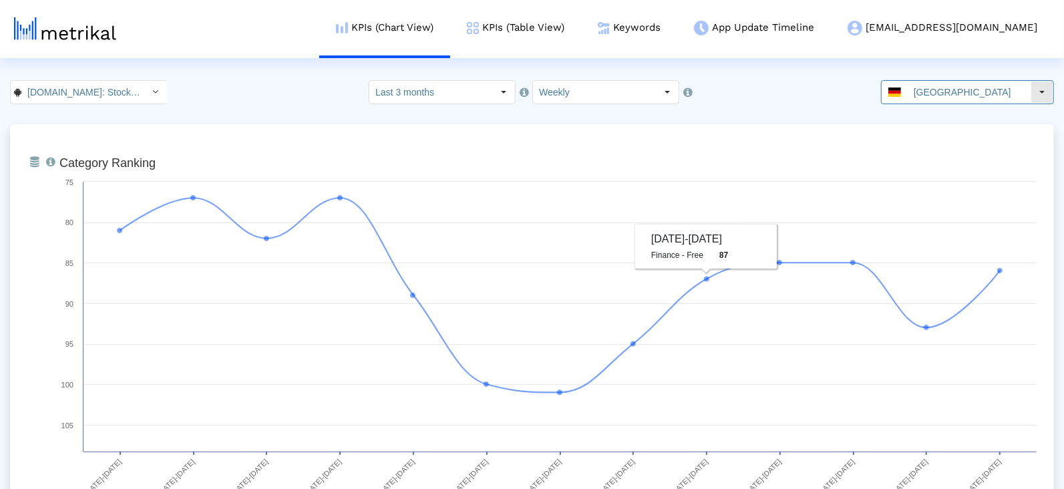
click at [939, 90] on input "[GEOGRAPHIC_DATA]" at bounding box center [969, 92] width 123 height 23
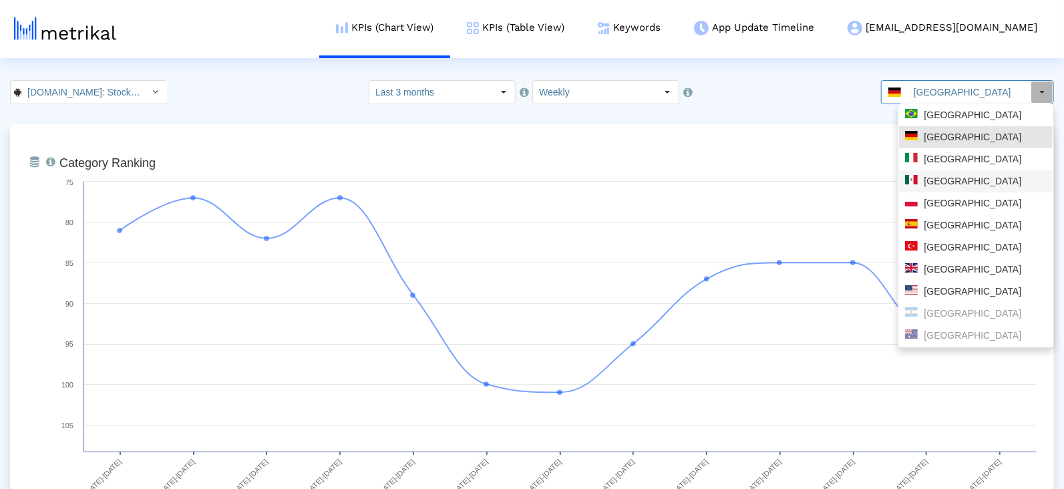
click at [930, 181] on div "[GEOGRAPHIC_DATA]" at bounding box center [976, 181] width 142 height 13
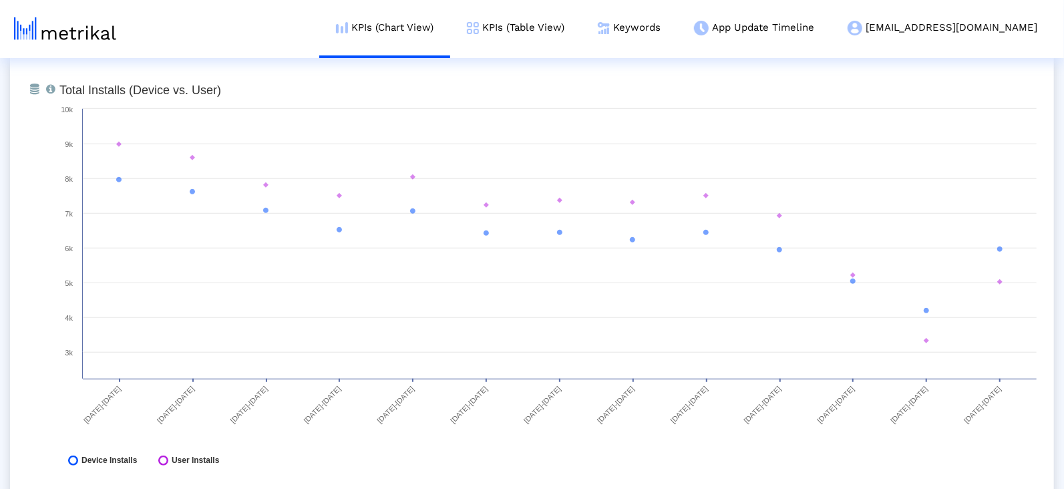
scroll to position [565, 0]
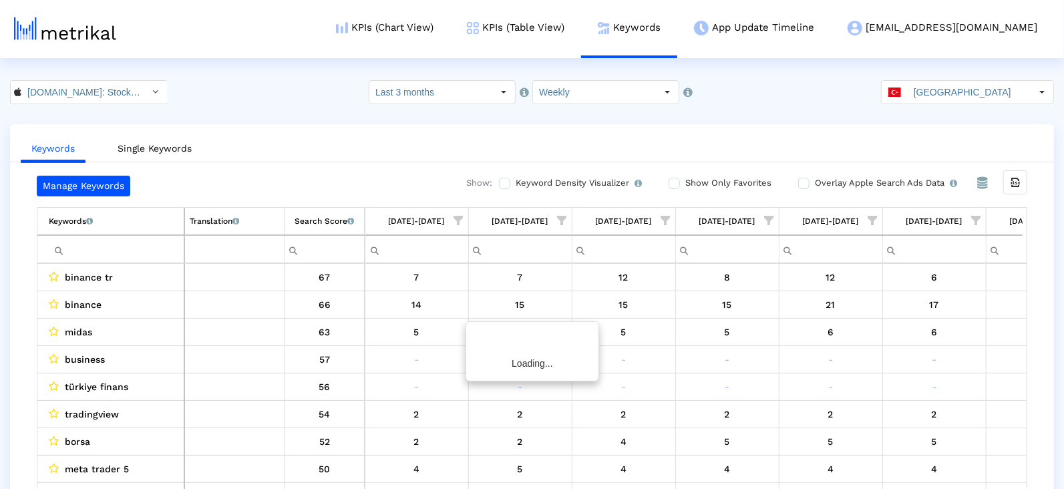
scroll to position [0, 687]
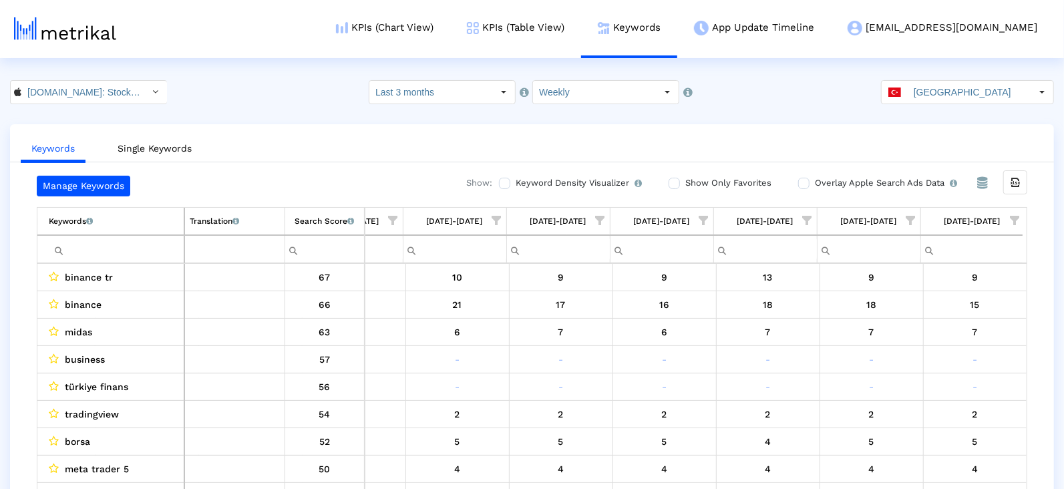
click at [1019, 216] on span "Show filter options for column '08/10/25-08/16/25'" at bounding box center [1014, 220] width 9 height 9
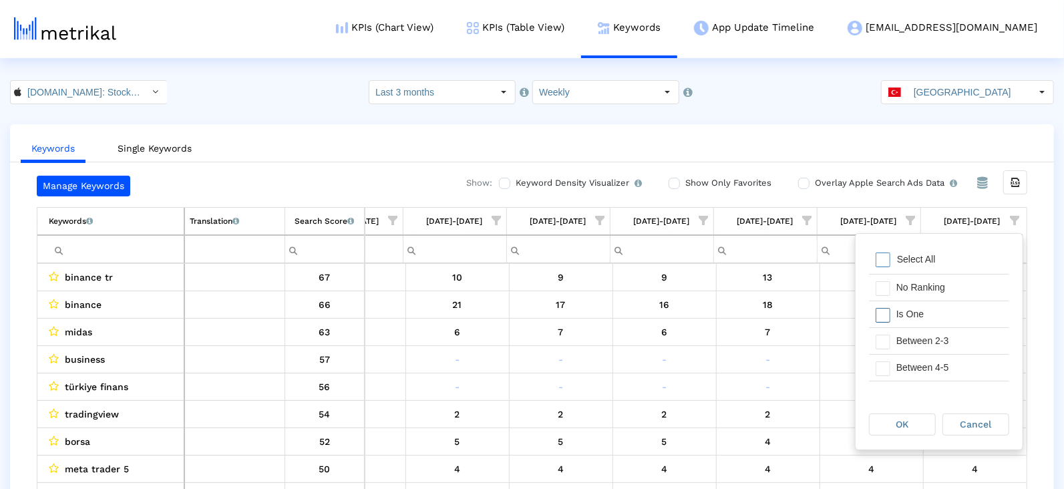
click at [884, 312] on span "Filter options" at bounding box center [883, 315] width 15 height 15
click at [886, 331] on div "Filter options" at bounding box center [879, 341] width 21 height 26
click at [886, 361] on span "Filter options" at bounding box center [883, 368] width 15 height 15
click at [888, 374] on span "Filter options" at bounding box center [883, 376] width 15 height 15
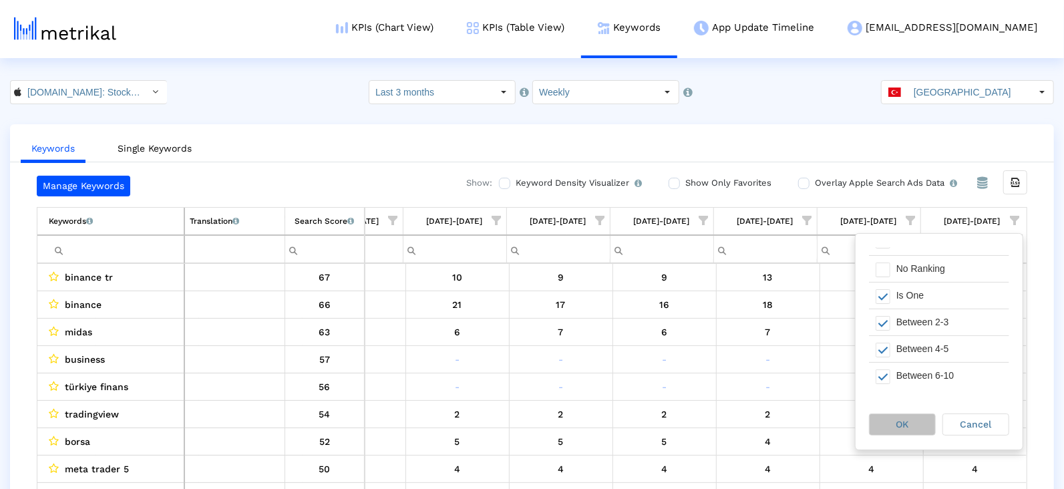
click at [888, 423] on div "OK" at bounding box center [902, 424] width 65 height 21
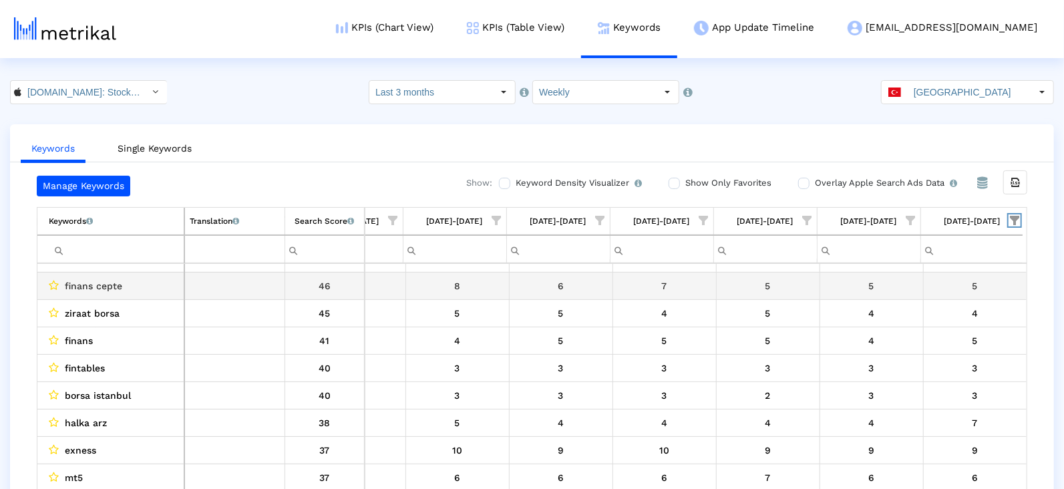
scroll to position [156, 0]
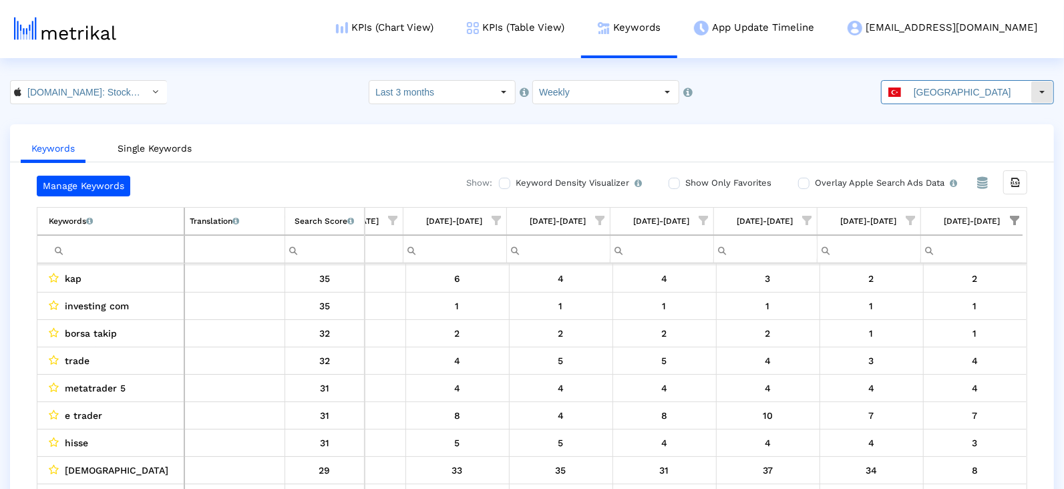
click at [901, 94] on span at bounding box center [894, 91] width 13 height 9
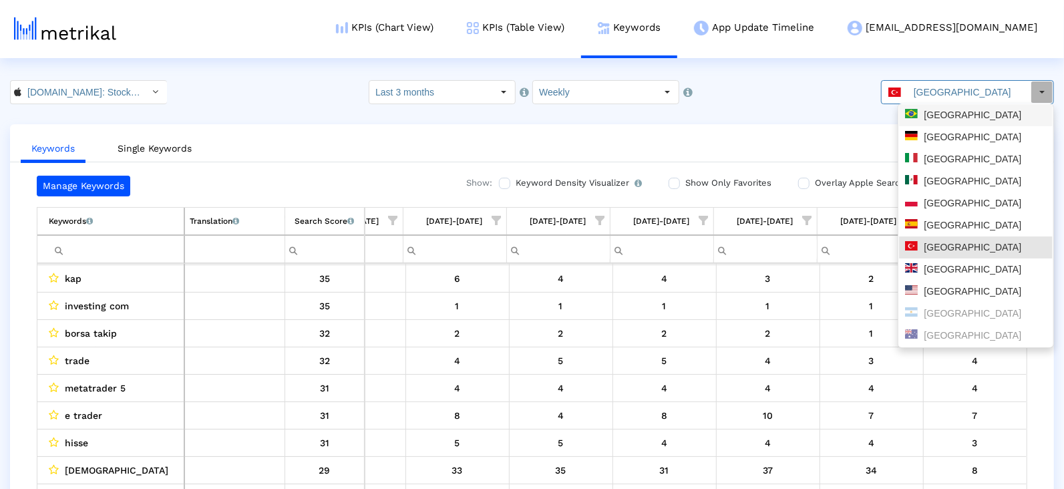
click at [918, 120] on div "[GEOGRAPHIC_DATA]" at bounding box center [976, 115] width 142 height 13
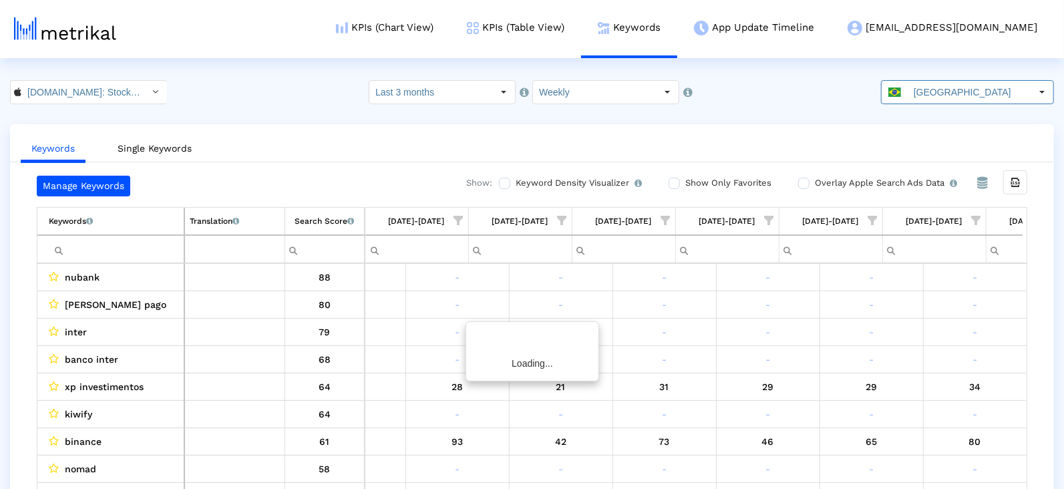
scroll to position [0, 687]
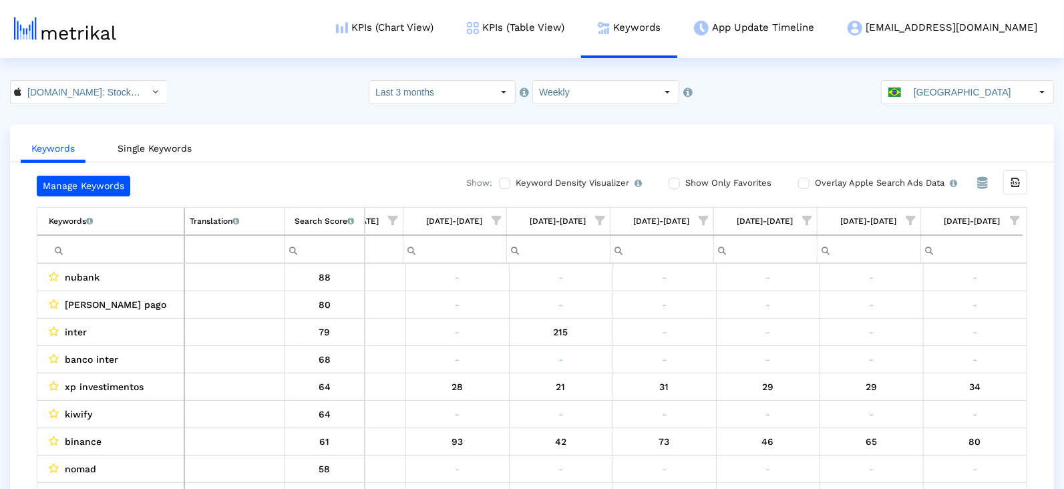
click at [1014, 218] on span "Show filter options for column '08/10/25-08/16/25'" at bounding box center [1014, 220] width 9 height 9
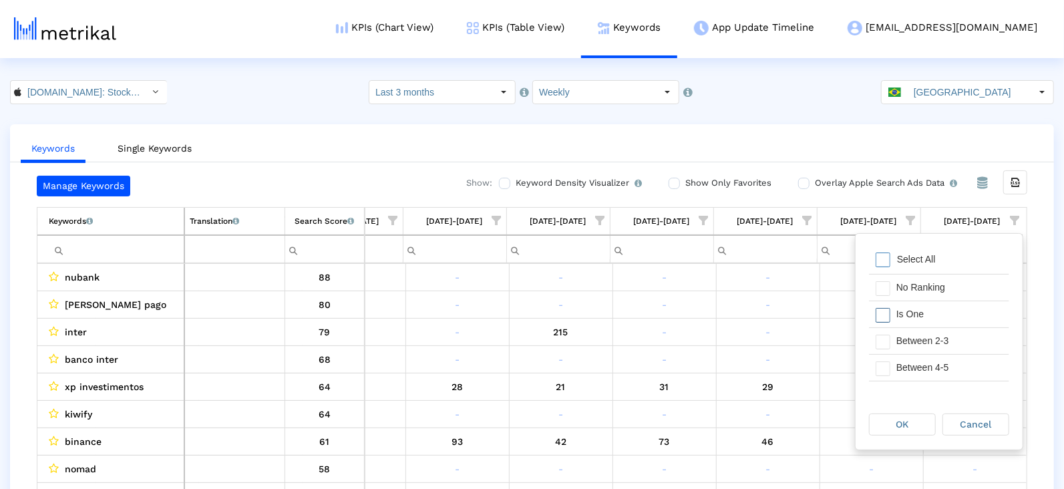
click at [955, 319] on div "Is One" at bounding box center [950, 314] width 120 height 26
click at [955, 334] on div "Between 2-3" at bounding box center [950, 341] width 120 height 26
click at [955, 361] on div "Between 4-5" at bounding box center [950, 368] width 120 height 26
click at [955, 361] on div "Between 6-10" at bounding box center [950, 370] width 120 height 26
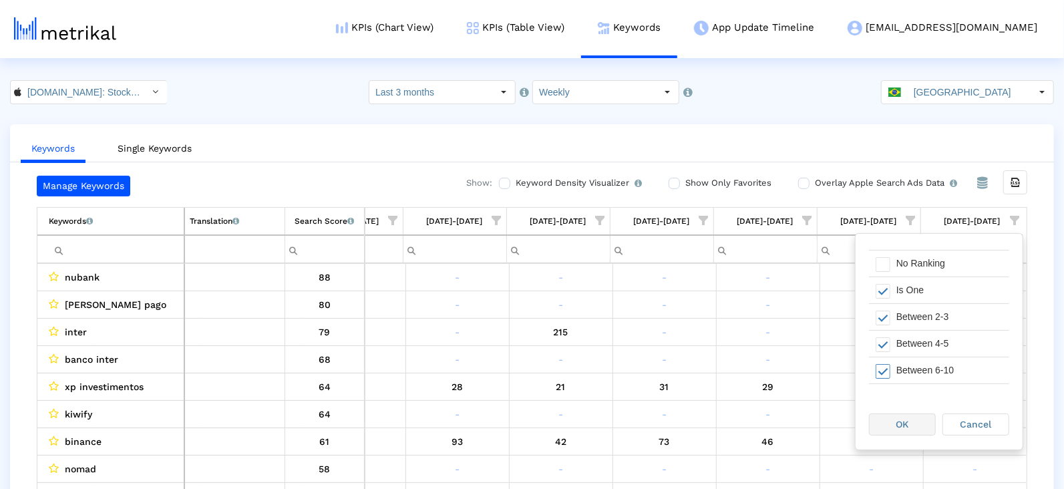
click at [900, 431] on div "OK" at bounding box center [902, 424] width 65 height 21
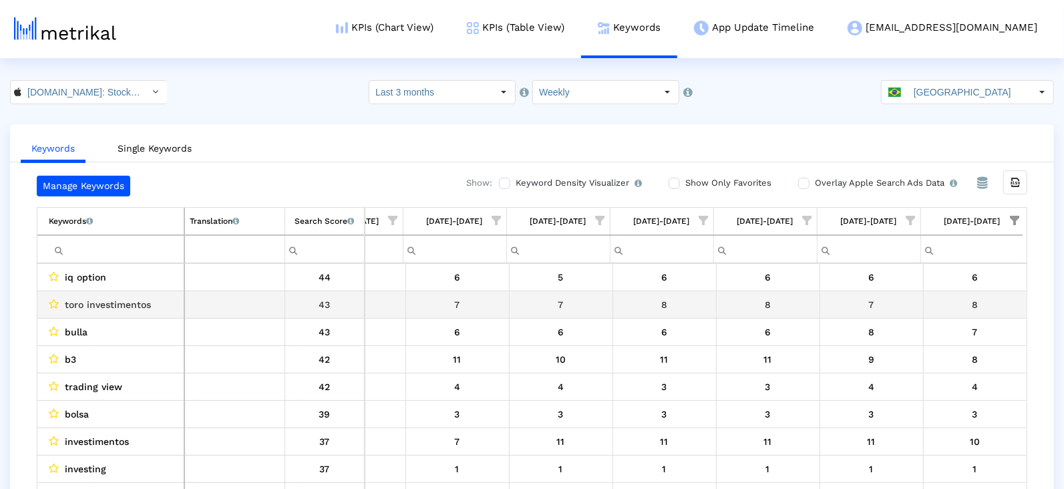
click at [160, 303] on div "toro investimentos" at bounding box center [114, 304] width 130 height 17
copy span "toro investimentos"
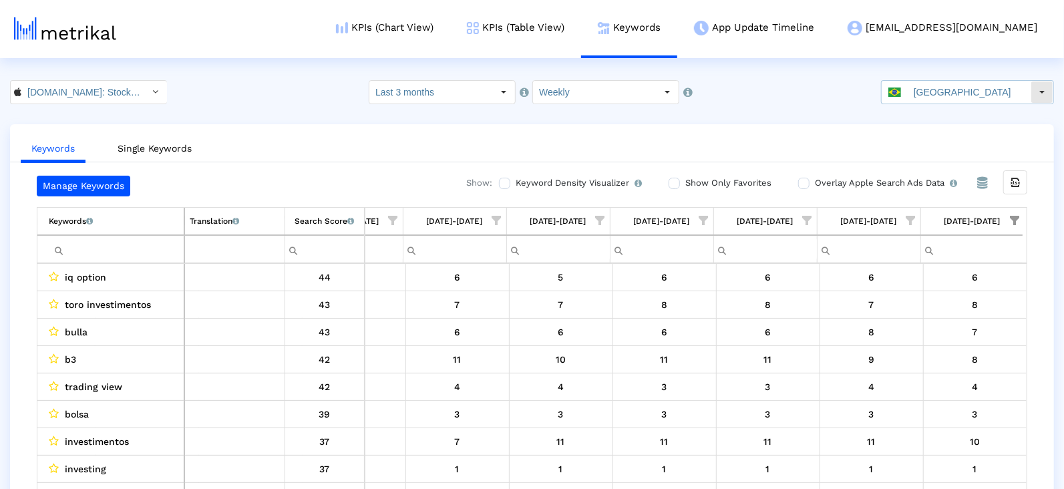
click at [957, 100] on input "[GEOGRAPHIC_DATA]" at bounding box center [969, 92] width 123 height 23
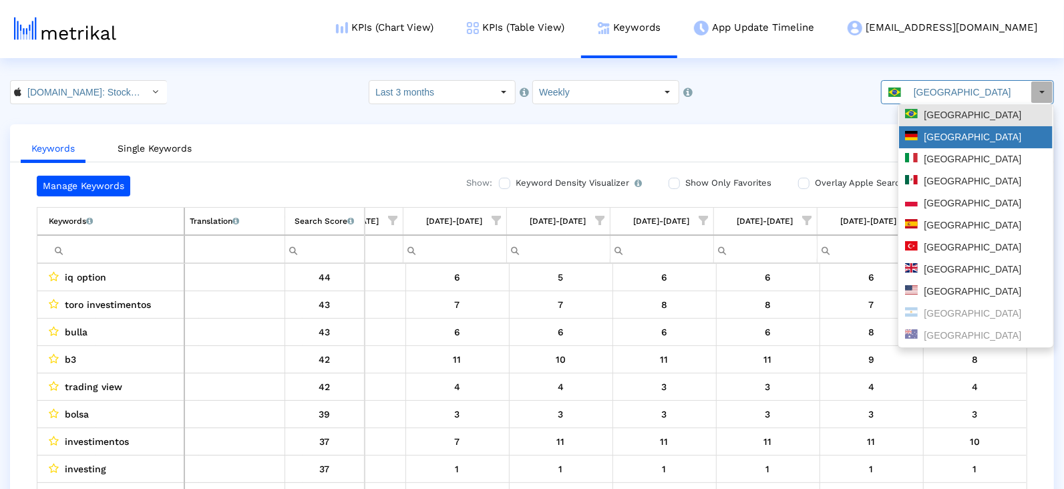
click at [930, 142] on div "[GEOGRAPHIC_DATA]" at bounding box center [976, 137] width 142 height 13
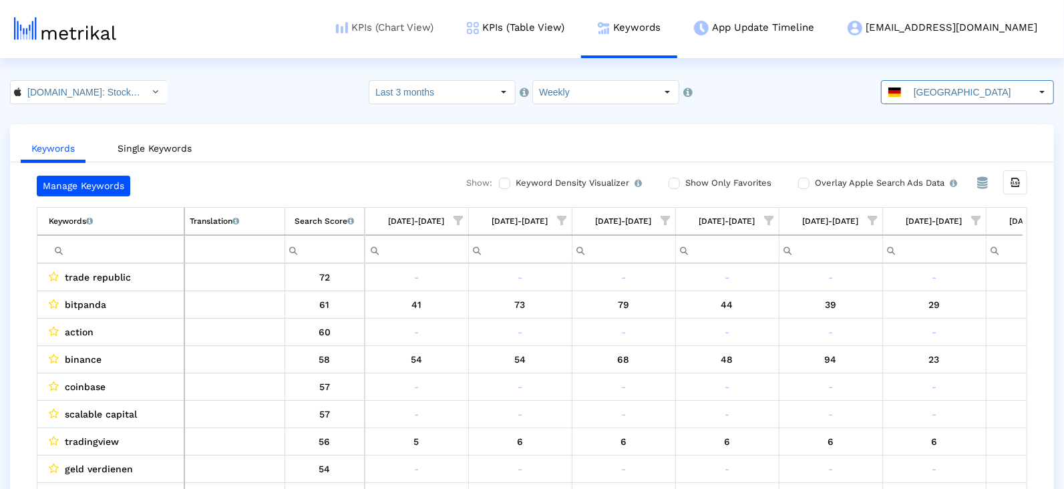
scroll to position [0, 687]
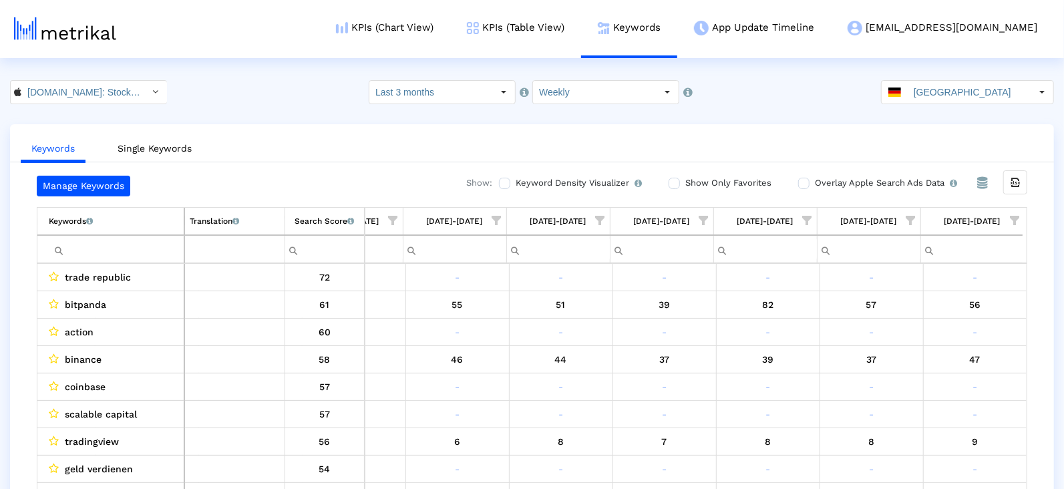
click at [1010, 219] on span "Show filter options for column '08/10/25-08/16/25'" at bounding box center [1014, 220] width 9 height 9
click at [951, 317] on div "Is One" at bounding box center [950, 314] width 120 height 26
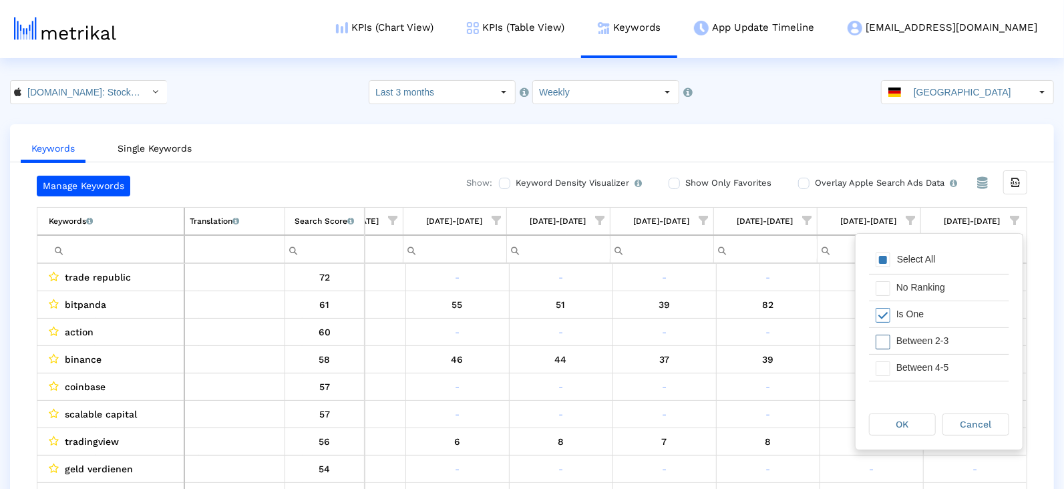
click at [951, 343] on div "Between 2-3" at bounding box center [950, 341] width 120 height 26
click at [951, 369] on div "Between 4-5" at bounding box center [950, 368] width 120 height 26
click at [951, 369] on div "Between 6-10" at bounding box center [950, 372] width 120 height 26
click at [923, 419] on div "OK" at bounding box center [902, 424] width 65 height 21
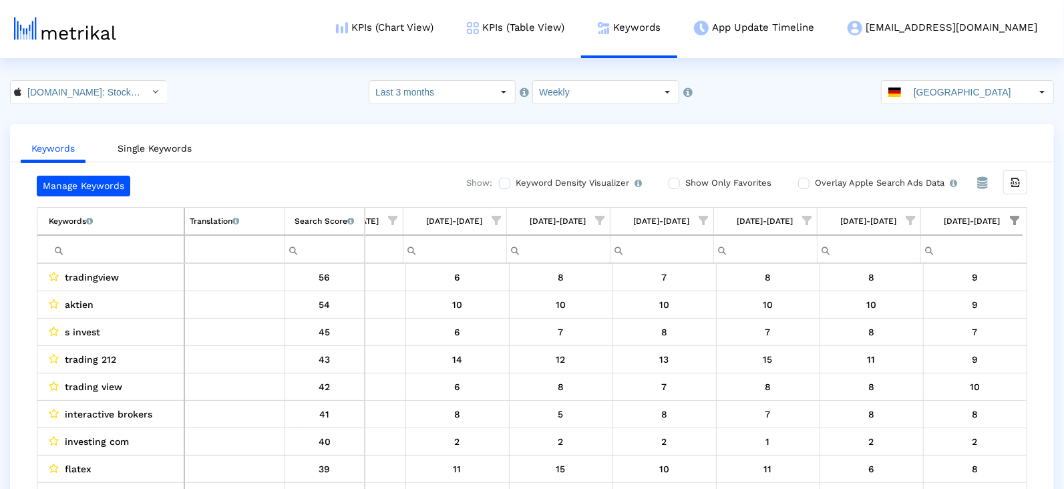
scroll to position [1, 0]
click at [112, 91] on input "[DOMAIN_NAME]: Stock Market < 909998122 >" at bounding box center [81, 91] width 120 height 23
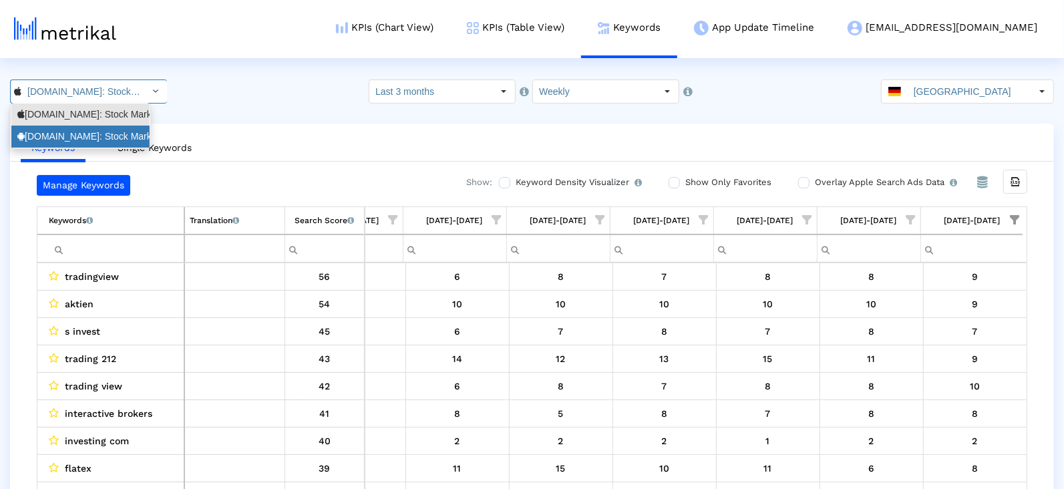
click at [116, 128] on div "[DOMAIN_NAME]: Stock Market <com.fusionmedia.investing>" at bounding box center [80, 137] width 138 height 22
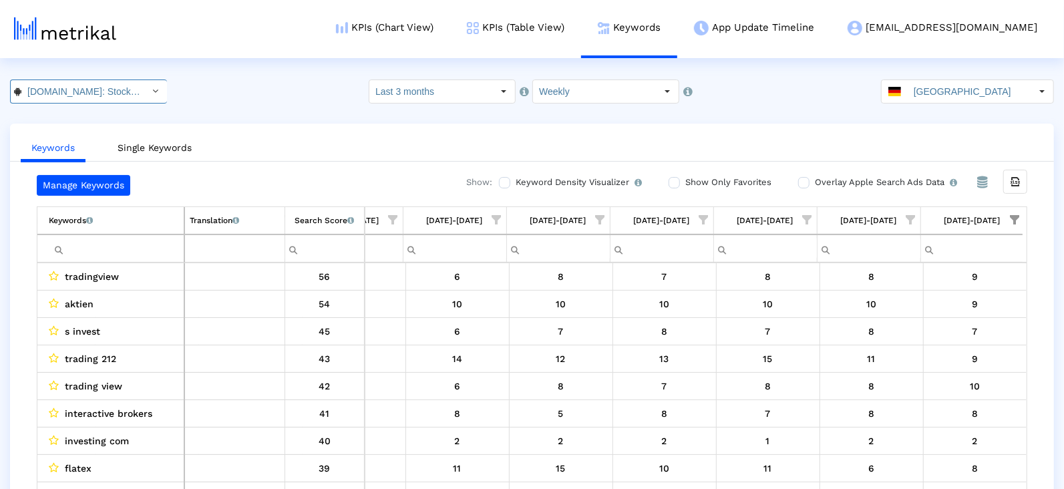
scroll to position [0, 152]
click at [965, 99] on input "[GEOGRAPHIC_DATA]" at bounding box center [969, 91] width 123 height 23
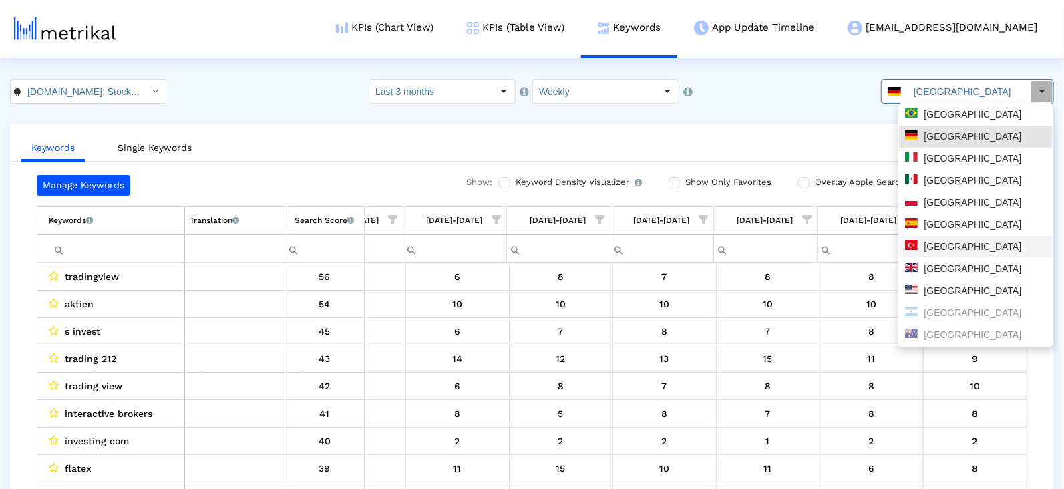
click at [948, 246] on div "[GEOGRAPHIC_DATA]" at bounding box center [976, 246] width 142 height 13
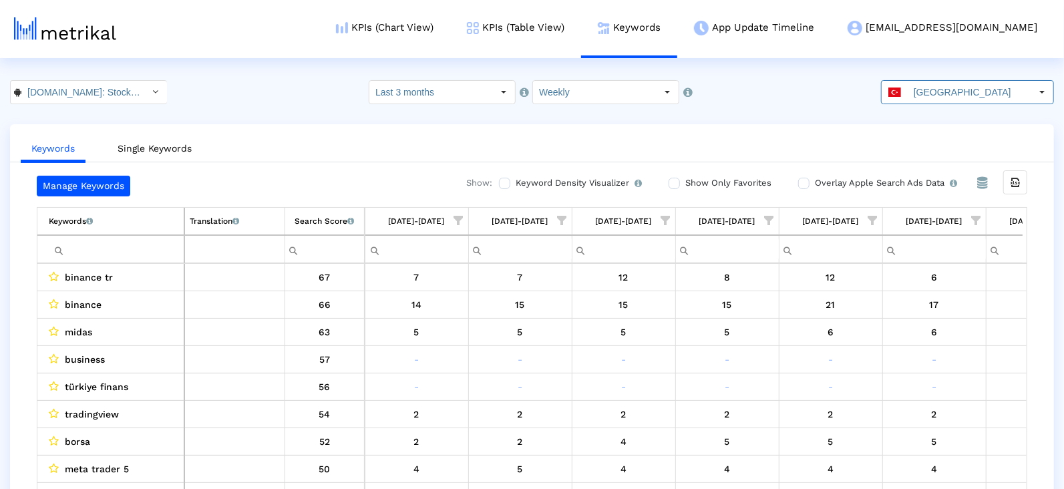
scroll to position [0, 687]
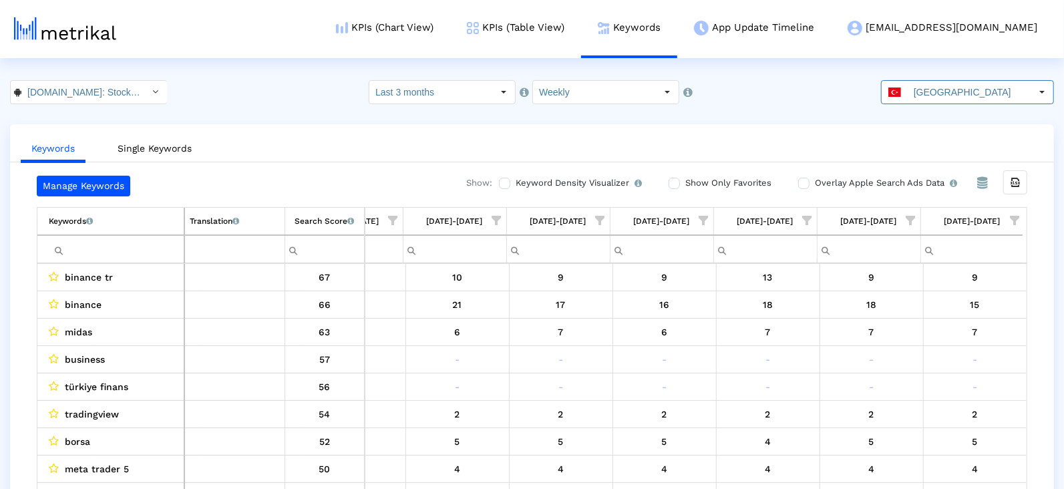
click at [1010, 216] on span "Show filter options for column '08/10/25-08/16/25'" at bounding box center [1014, 220] width 9 height 9
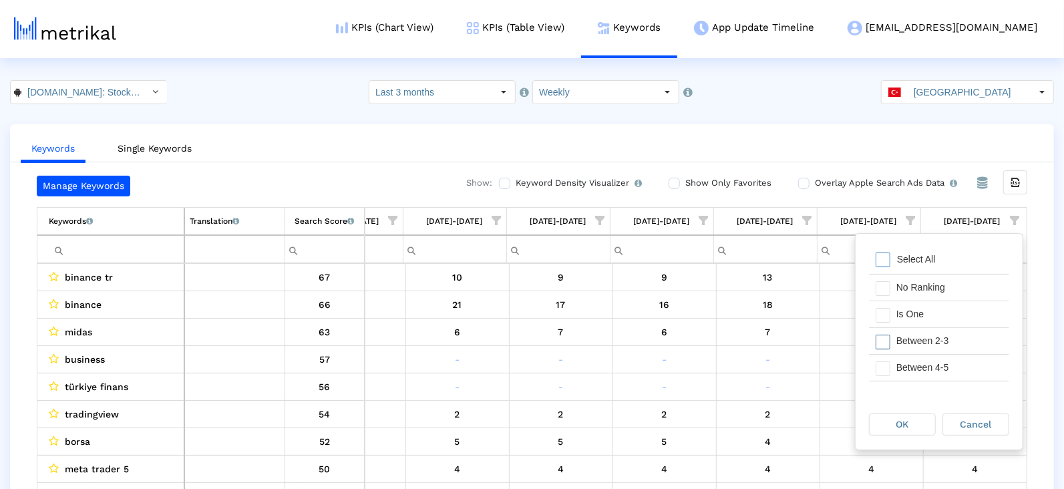
click at [934, 319] on div "Is One" at bounding box center [950, 314] width 120 height 26
click at [934, 337] on div "Between 2-3" at bounding box center [950, 341] width 120 height 26
click at [933, 375] on div "Between 4-5" at bounding box center [950, 368] width 120 height 26
click at [933, 376] on div "Between 6-10" at bounding box center [950, 385] width 120 height 26
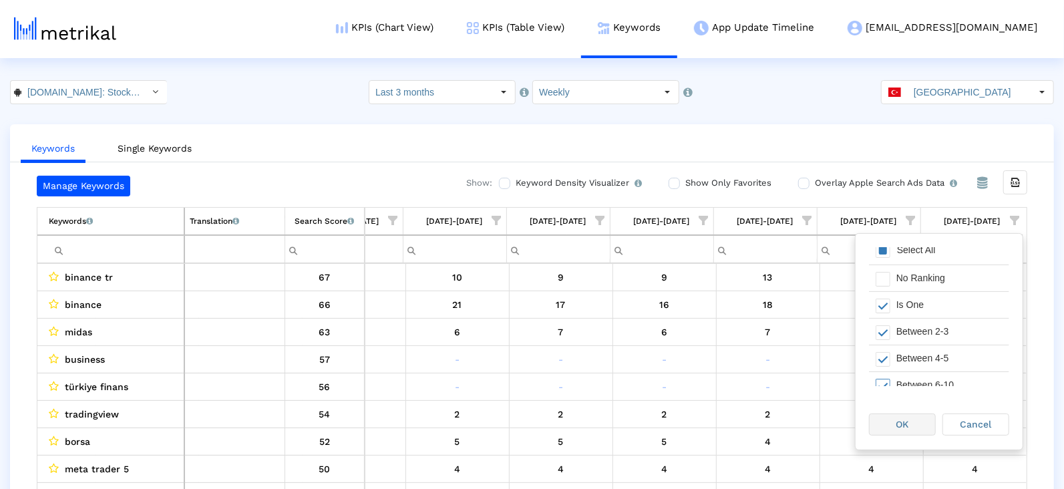
click at [912, 421] on div "OK" at bounding box center [902, 424] width 65 height 21
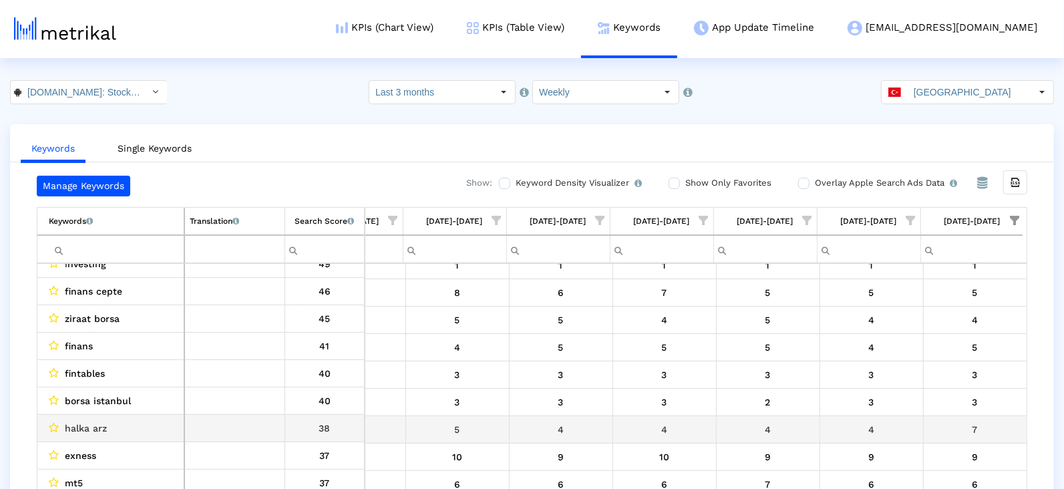
scroll to position [147, 0]
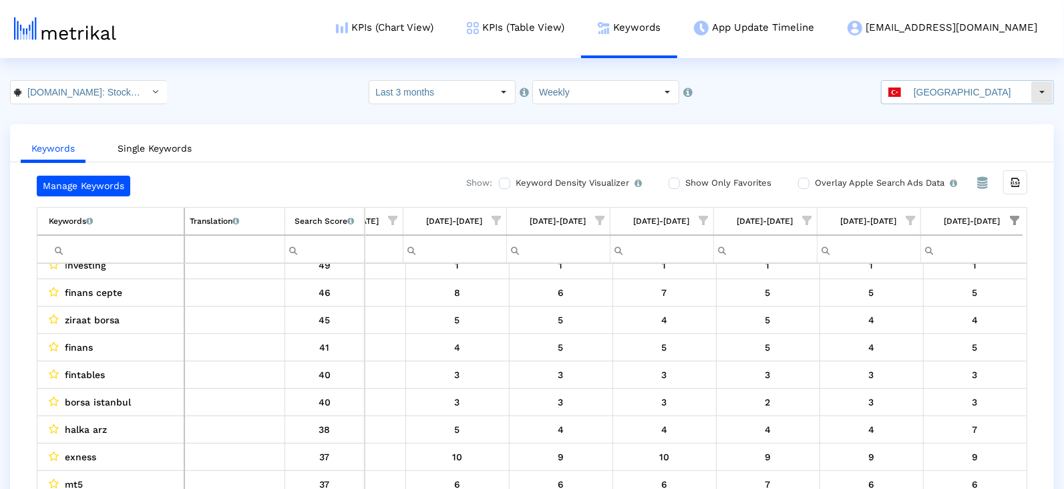
click at [961, 87] on input "[GEOGRAPHIC_DATA]" at bounding box center [969, 92] width 123 height 23
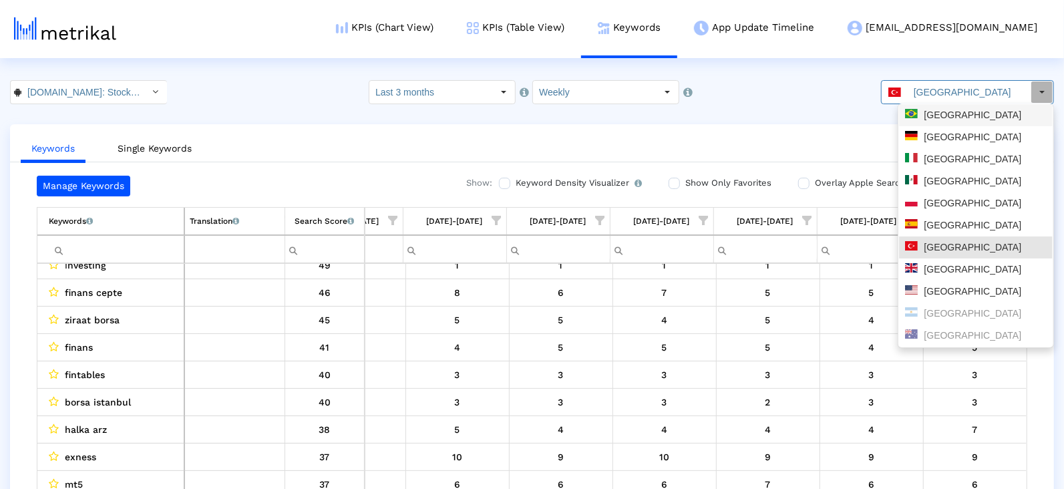
click at [952, 115] on div "[GEOGRAPHIC_DATA]" at bounding box center [976, 115] width 142 height 13
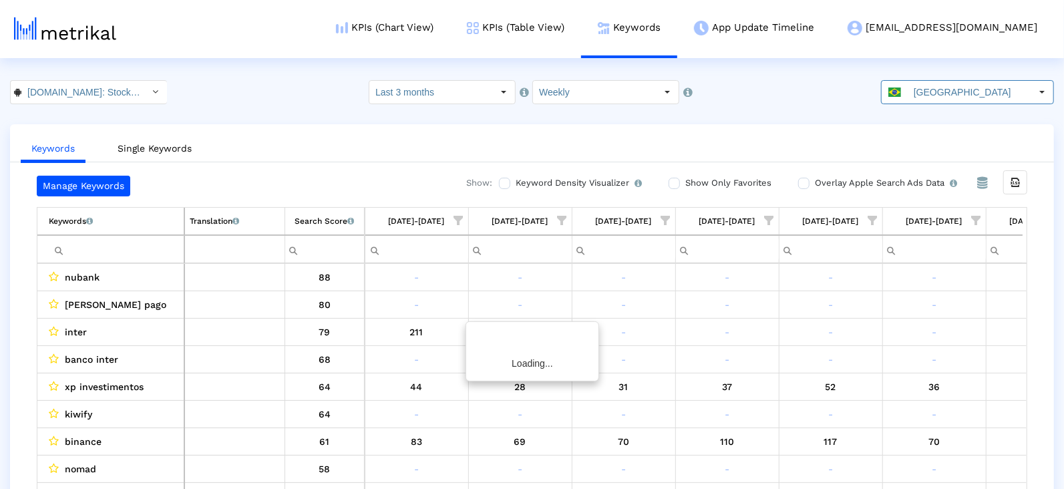
scroll to position [0, 687]
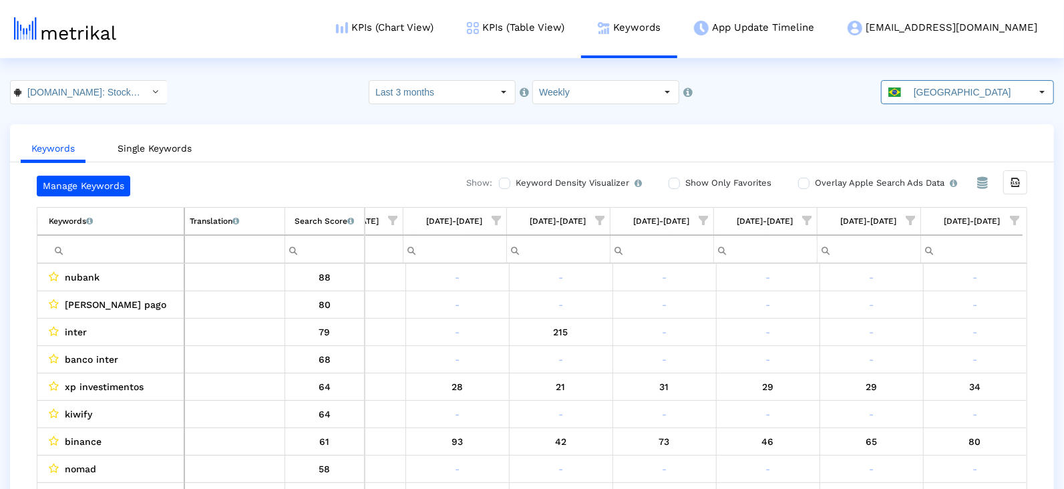
click at [1016, 218] on span "Show filter options for column '08/10/25-08/16/25'" at bounding box center [1014, 220] width 9 height 9
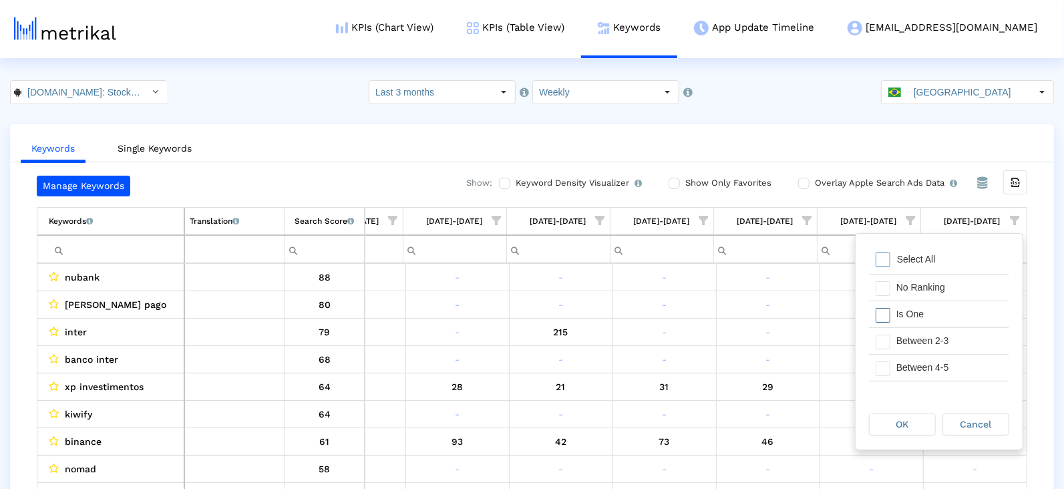
click at [944, 304] on div "Is One" at bounding box center [950, 314] width 120 height 26
click at [944, 349] on div "Between 2-3" at bounding box center [950, 341] width 120 height 26
click at [944, 369] on div "Between 4-5" at bounding box center [950, 368] width 120 height 26
click at [943, 371] on div "Between 6-10" at bounding box center [950, 374] width 120 height 26
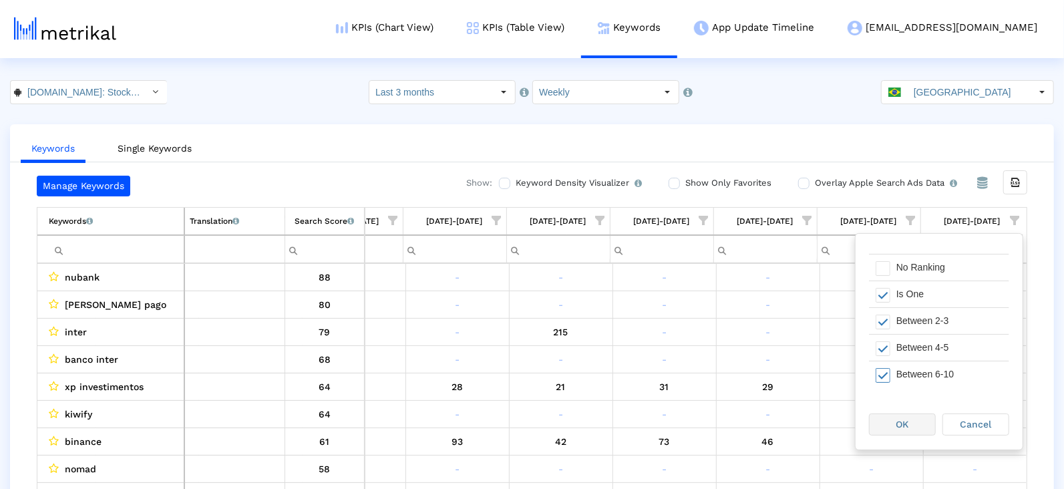
click at [920, 422] on div "OK" at bounding box center [902, 424] width 65 height 21
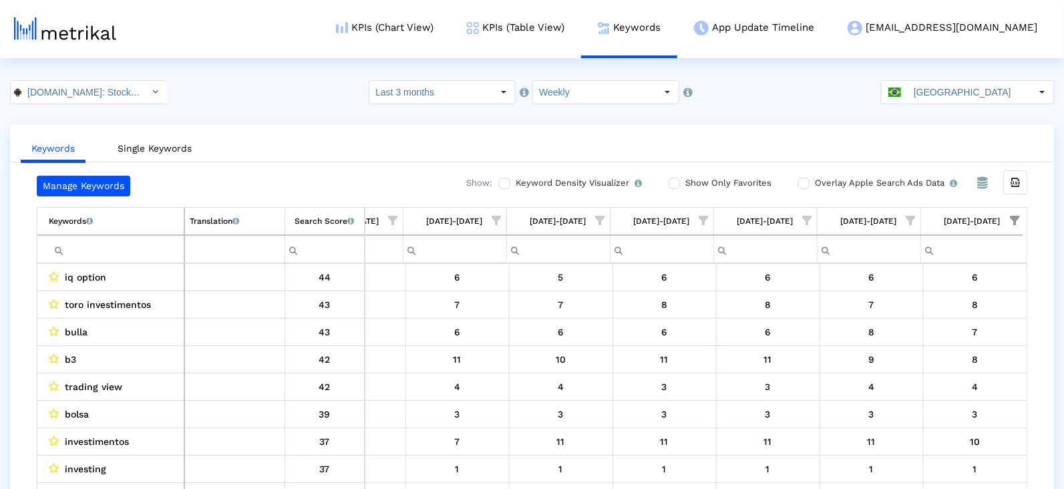
click at [934, 86] on input "[GEOGRAPHIC_DATA]" at bounding box center [969, 92] width 123 height 23
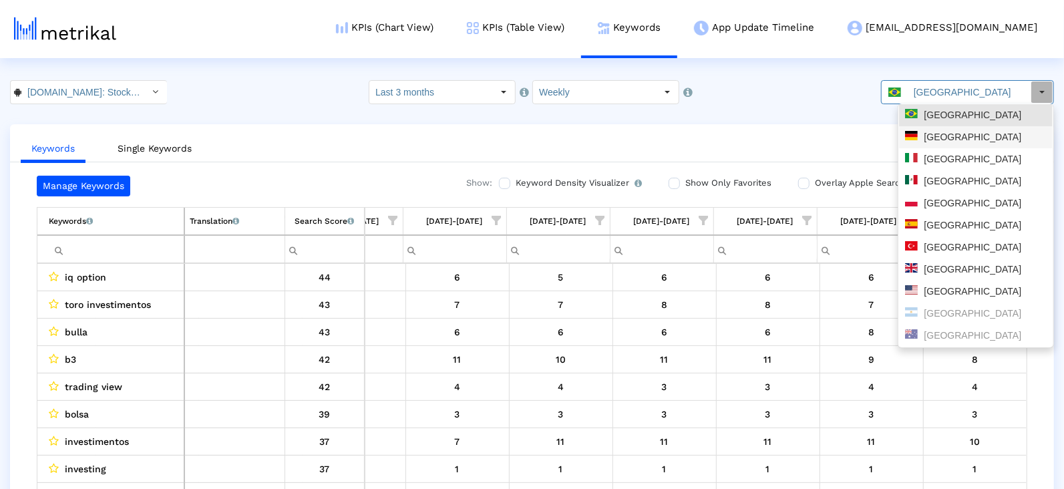
click at [928, 143] on div "[GEOGRAPHIC_DATA]" at bounding box center [976, 137] width 142 height 13
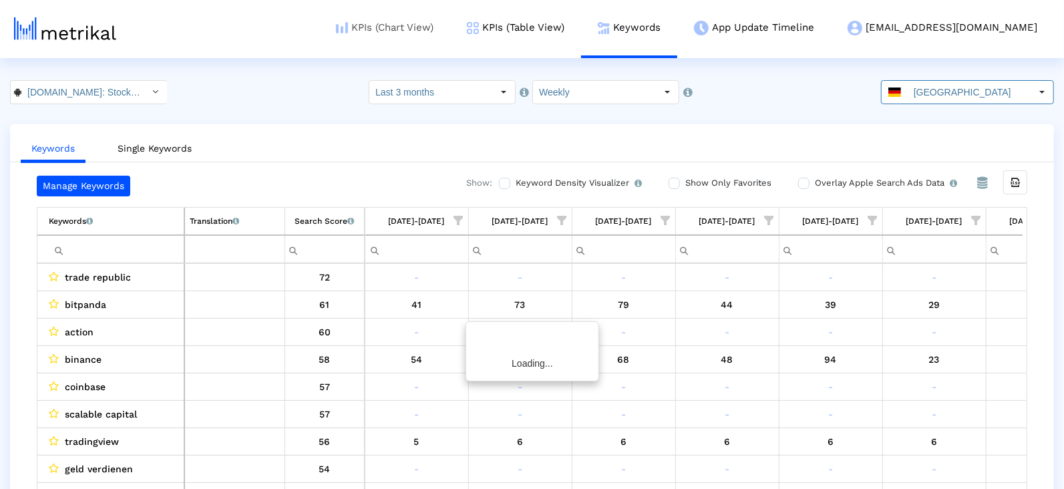
scroll to position [0, 687]
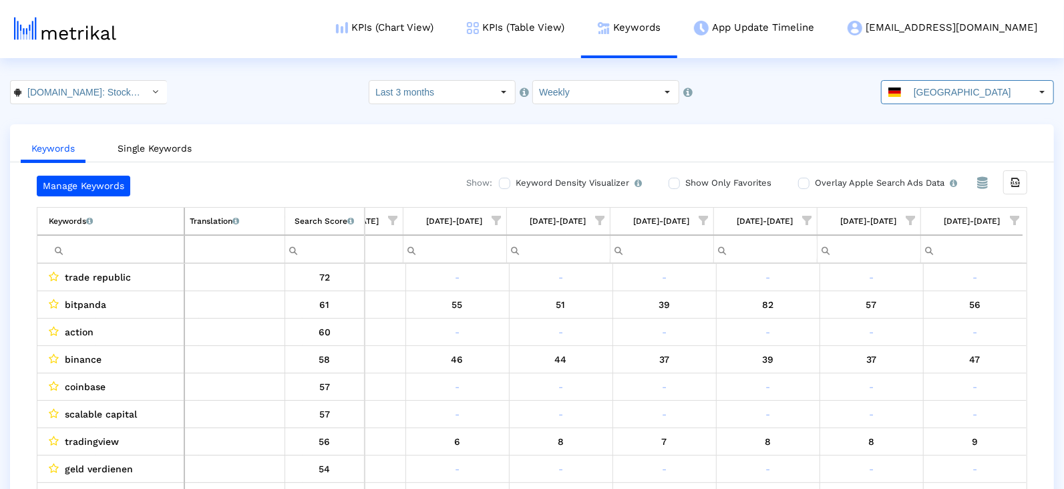
click at [1023, 216] on div "Keywords List of keywords that are currently being tracked in Mobile Action. Tr…" at bounding box center [532, 235] width 990 height 56
drag, startPoint x: 1014, startPoint y: 216, endPoint x: 1012, endPoint y: 230, distance: 14.2
click at [1014, 216] on span "Show filter options for column '08/10/25-08/16/25'" at bounding box center [1014, 220] width 9 height 9
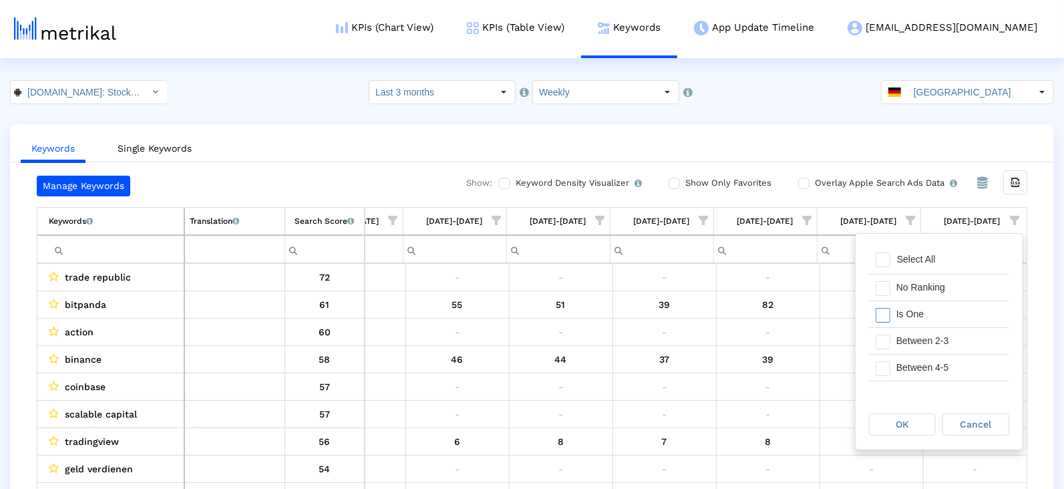
click at [958, 321] on div "Is One" at bounding box center [950, 314] width 120 height 26
click at [952, 351] on div "Between 2-3" at bounding box center [950, 341] width 120 height 26
click at [952, 372] on div "Between 4-5" at bounding box center [950, 368] width 120 height 26
click at [951, 367] on div "Between 6-10" at bounding box center [950, 366] width 120 height 26
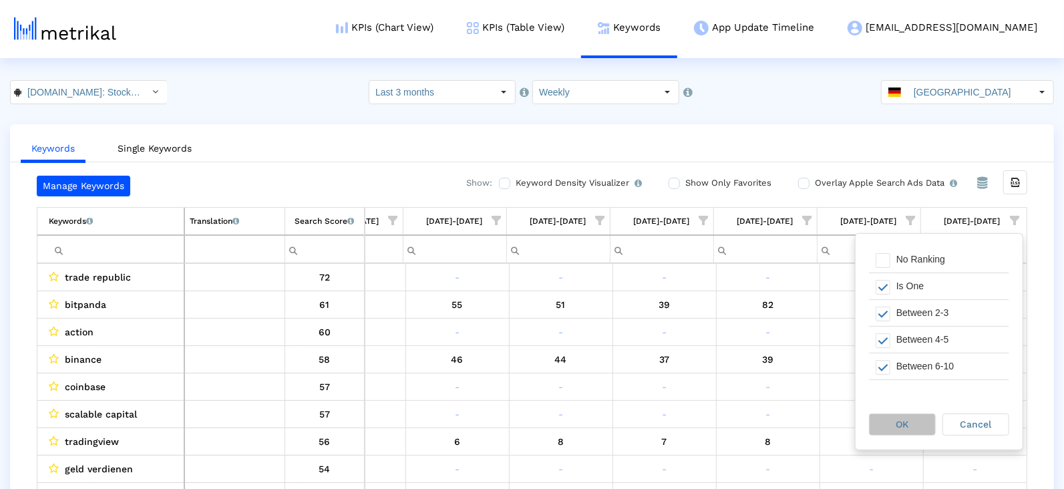
click at [898, 426] on span "OK" at bounding box center [902, 424] width 13 height 11
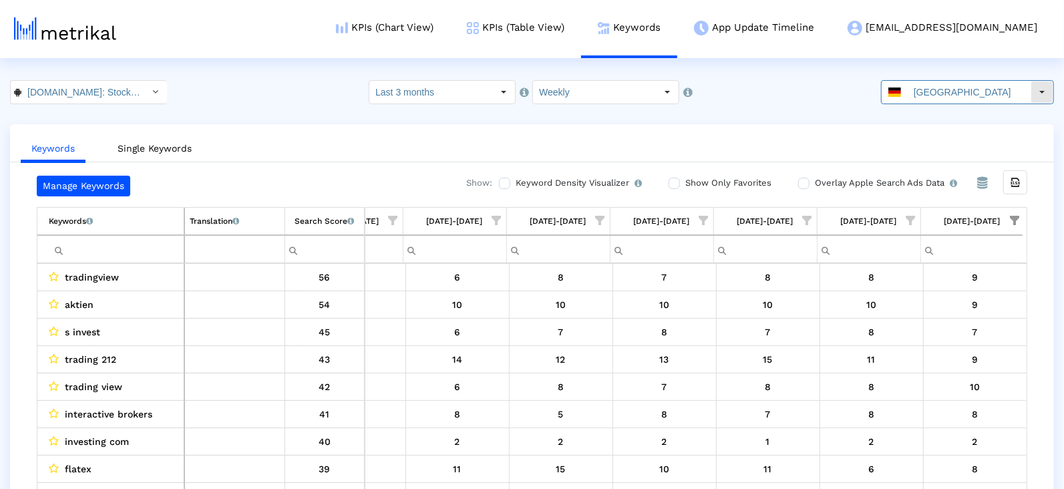
click at [930, 100] on input "[GEOGRAPHIC_DATA]" at bounding box center [969, 92] width 123 height 23
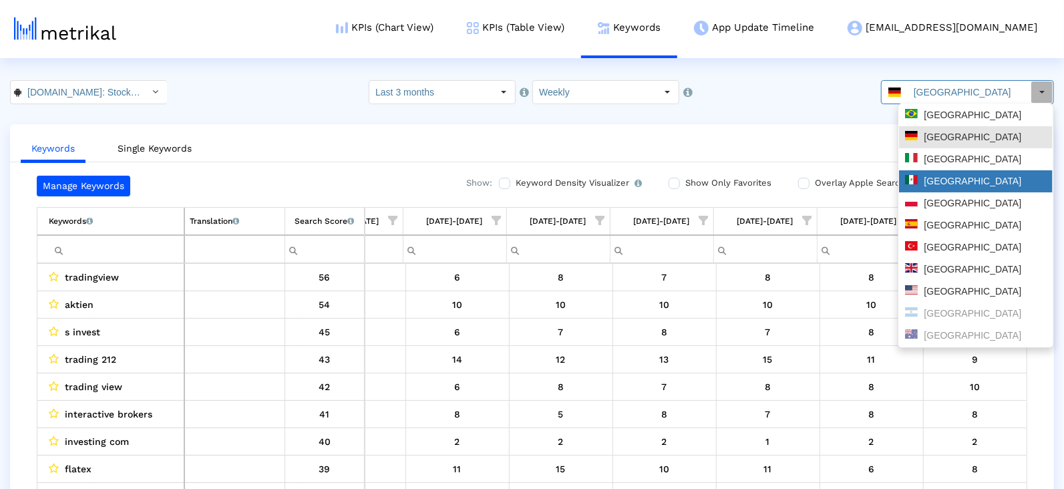
click at [934, 187] on div "[GEOGRAPHIC_DATA]" at bounding box center [976, 181] width 142 height 13
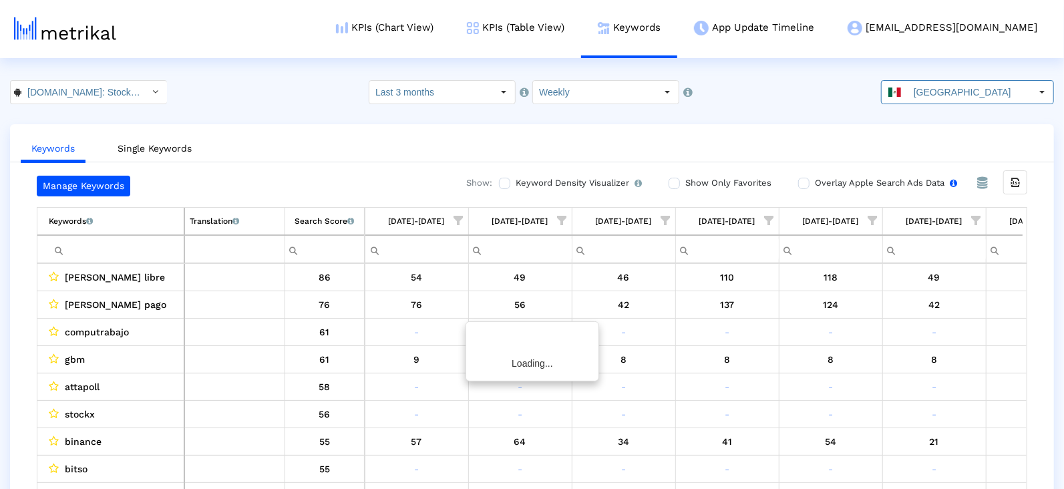
scroll to position [0, 687]
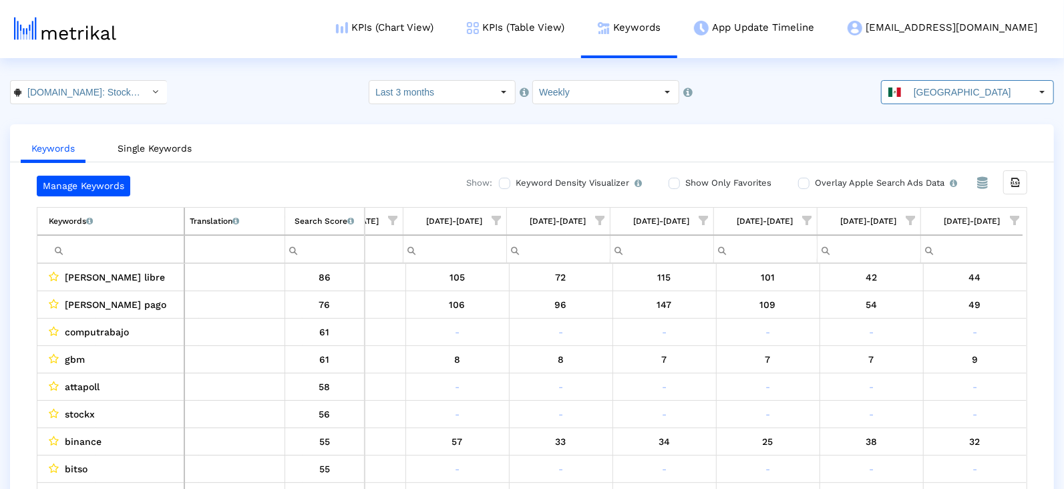
click at [1010, 225] on span "Show filter options for column '08/10/25-08/16/25'" at bounding box center [1014, 220] width 9 height 9
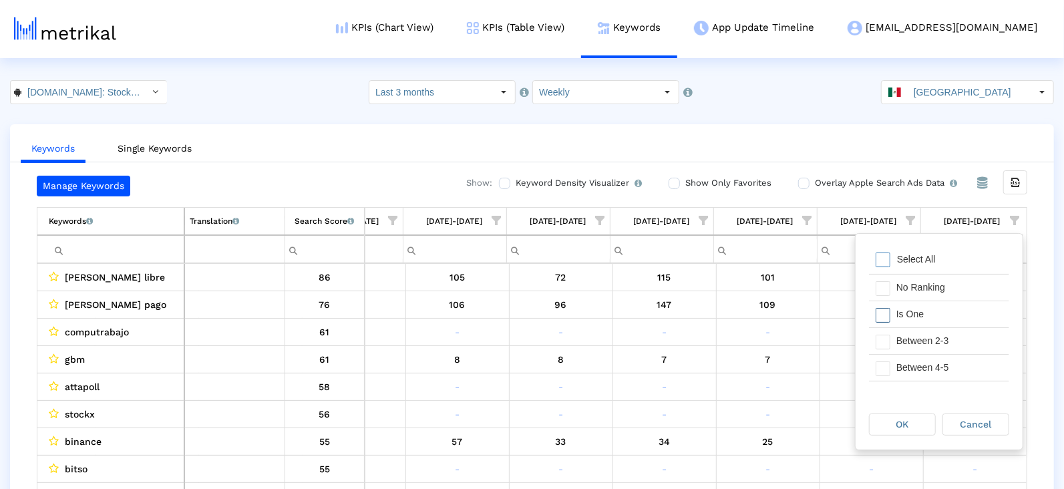
click at [914, 315] on div "Is One" at bounding box center [950, 314] width 120 height 26
click at [914, 345] on div "Between 2-3" at bounding box center [950, 341] width 120 height 26
click at [906, 383] on div "Between 6-10" at bounding box center [950, 394] width 120 height 26
click at [904, 366] on div "Between 4-5" at bounding box center [950, 368] width 120 height 26
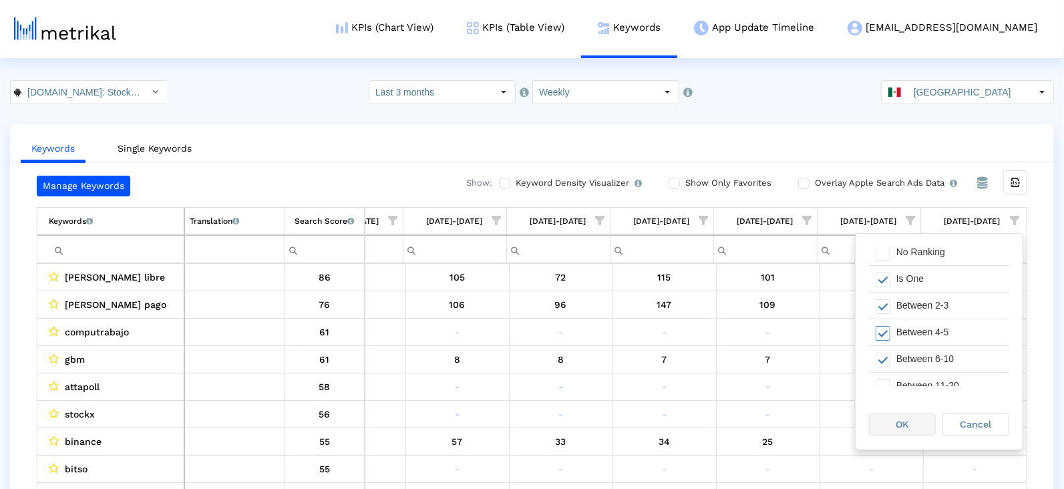
click at [900, 423] on span "OK" at bounding box center [902, 424] width 13 height 11
